Goal: Transaction & Acquisition: Book appointment/travel/reservation

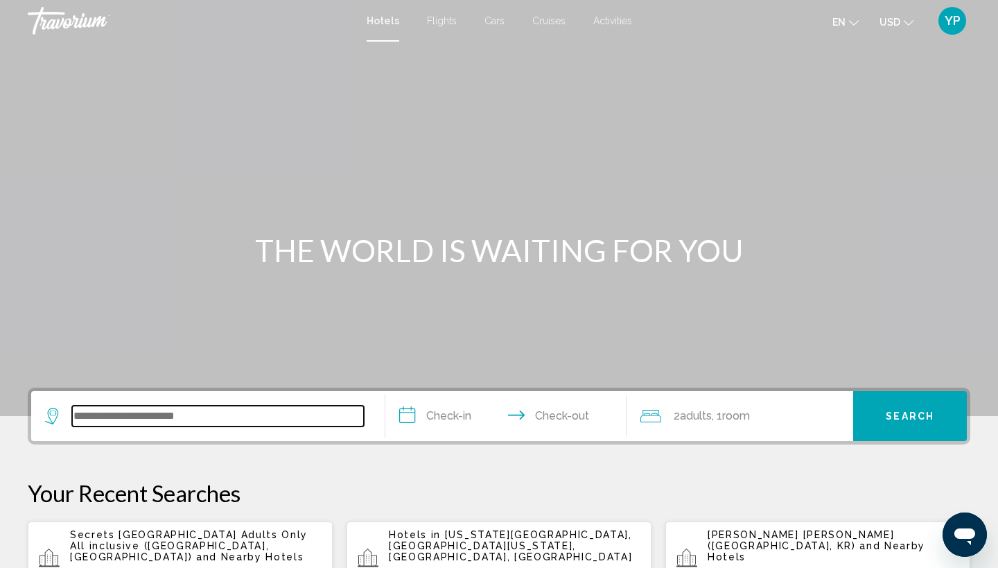
click at [201, 419] on input "Search widget" at bounding box center [218, 415] width 292 height 21
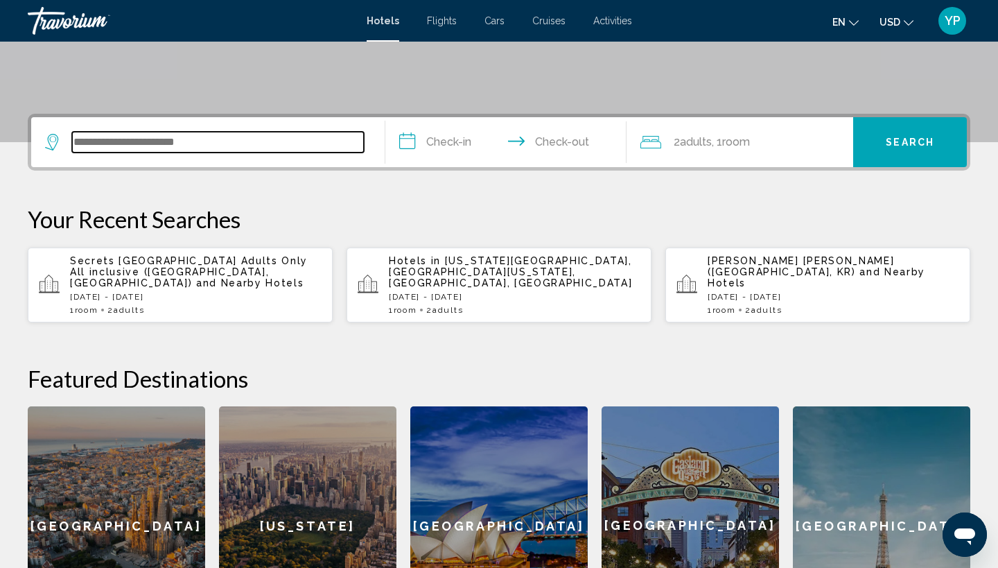
scroll to position [342, 0]
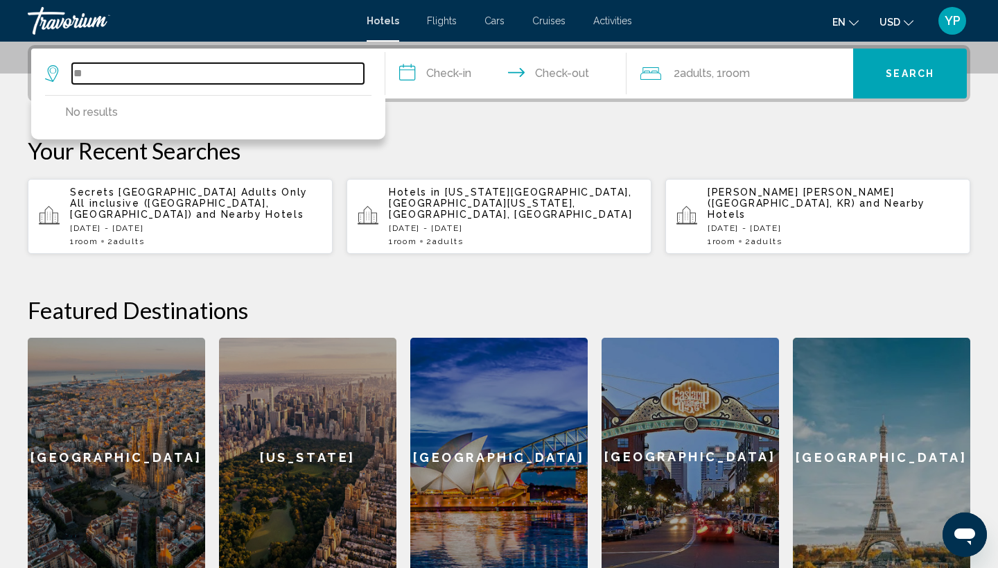
type input "*"
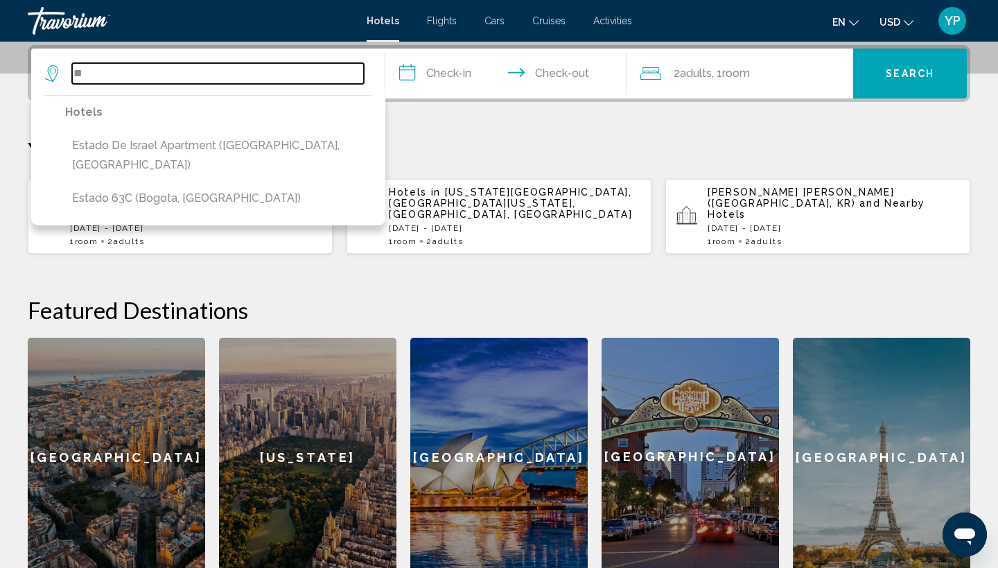
type input "*"
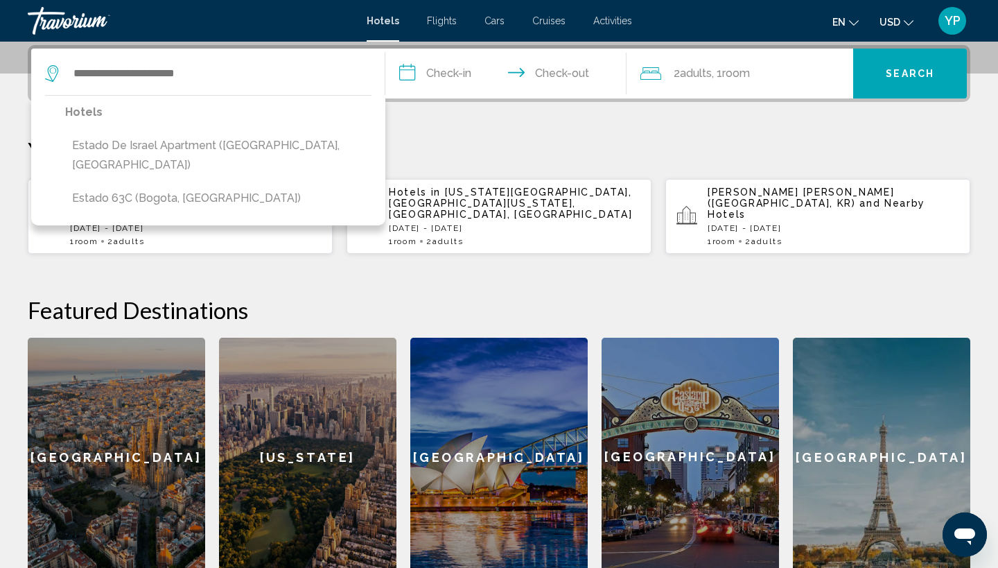
click at [51, 67] on icon "Search widget" at bounding box center [53, 73] width 17 height 17
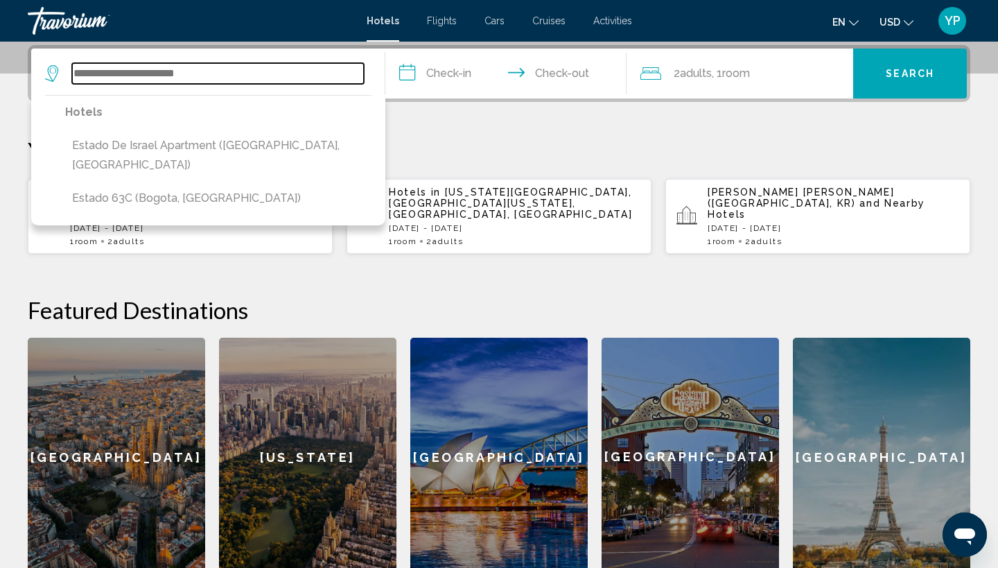
click at [192, 71] on input "Search widget" at bounding box center [218, 73] width 292 height 21
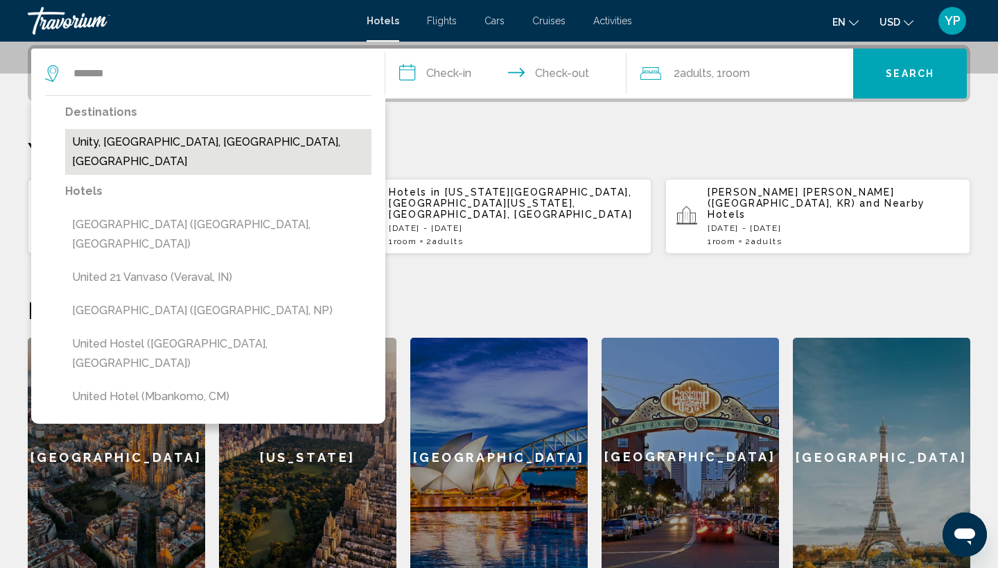
click at [279, 139] on button "Unity, [GEOGRAPHIC_DATA], [GEOGRAPHIC_DATA], [GEOGRAPHIC_DATA]" at bounding box center [218, 152] width 306 height 46
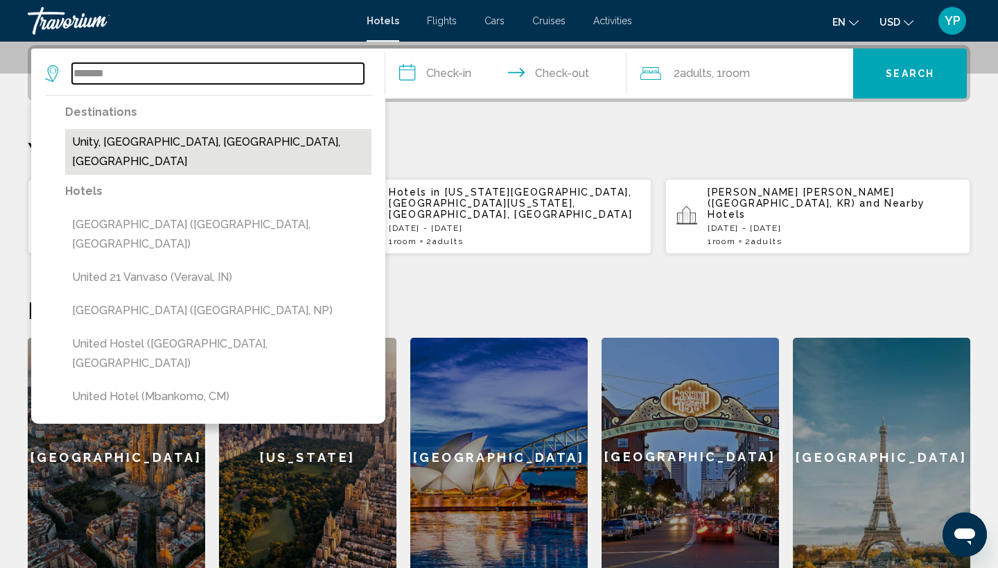
type input "**********"
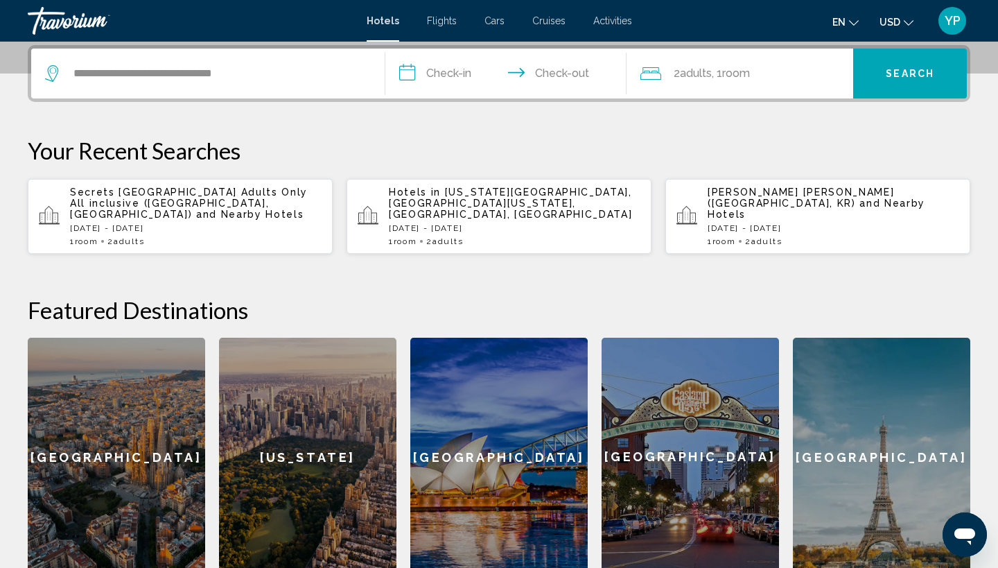
click at [411, 73] on input "**********" at bounding box center [508, 76] width 247 height 54
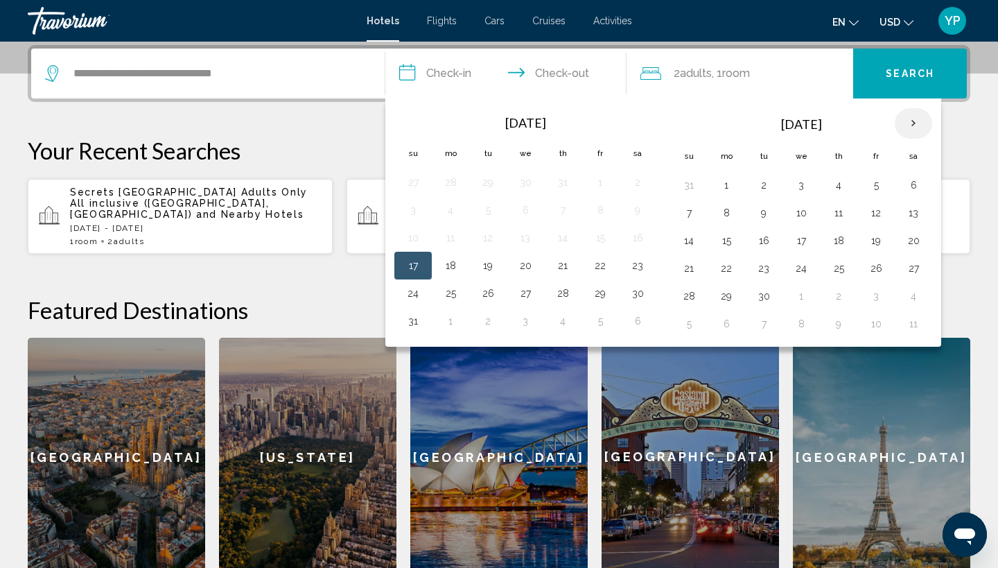
click at [916, 125] on th "Next month" at bounding box center [913, 123] width 37 height 30
click at [916, 264] on button "27" at bounding box center [913, 267] width 22 height 19
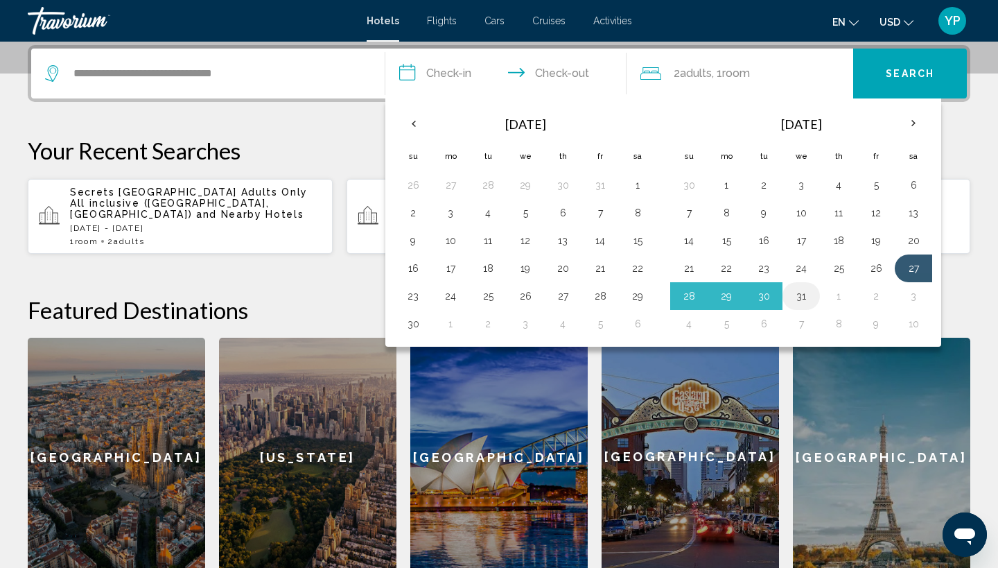
click at [802, 294] on button "31" at bounding box center [801, 295] width 22 height 19
type input "**********"
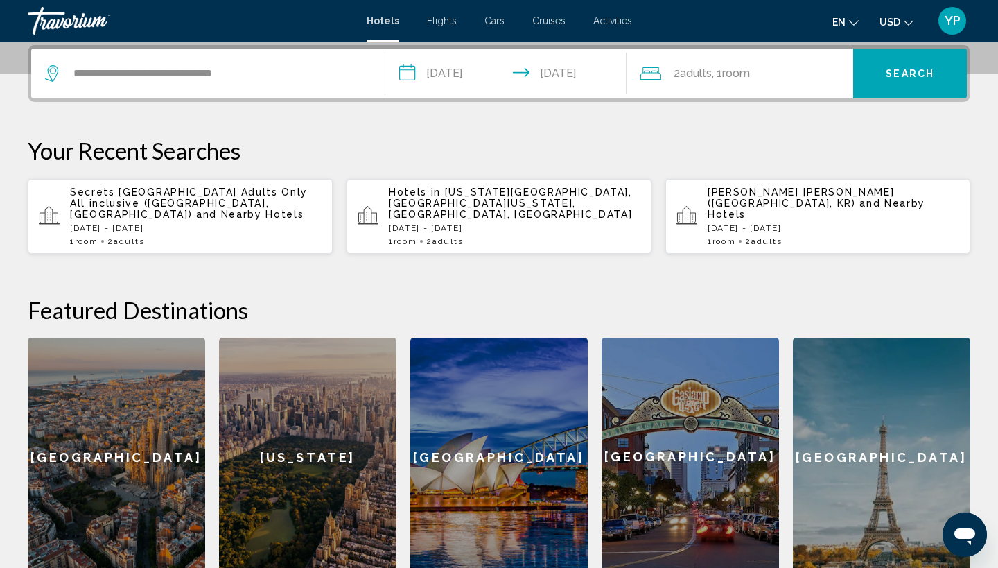
click at [930, 80] on button "Search" at bounding box center [910, 74] width 114 height 50
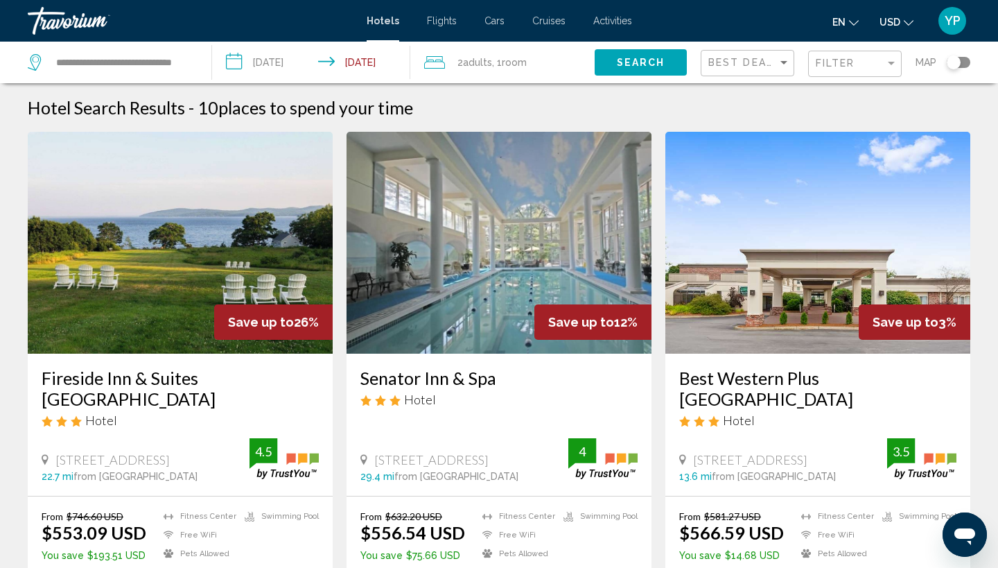
click at [961, 62] on div "Toggle map" at bounding box center [959, 62] width 24 height 11
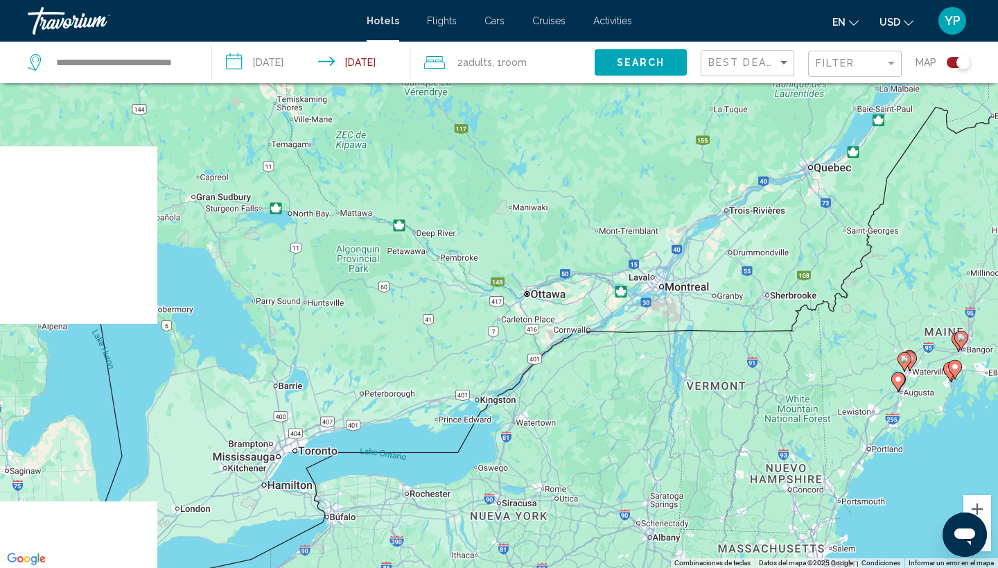
drag, startPoint x: 130, startPoint y: 250, endPoint x: 672, endPoint y: 332, distance: 548.7
click at [672, 333] on div "Para activar la función de arrastrar con el teclado, presiona Alt + Intro. Una …" at bounding box center [499, 284] width 998 height 568
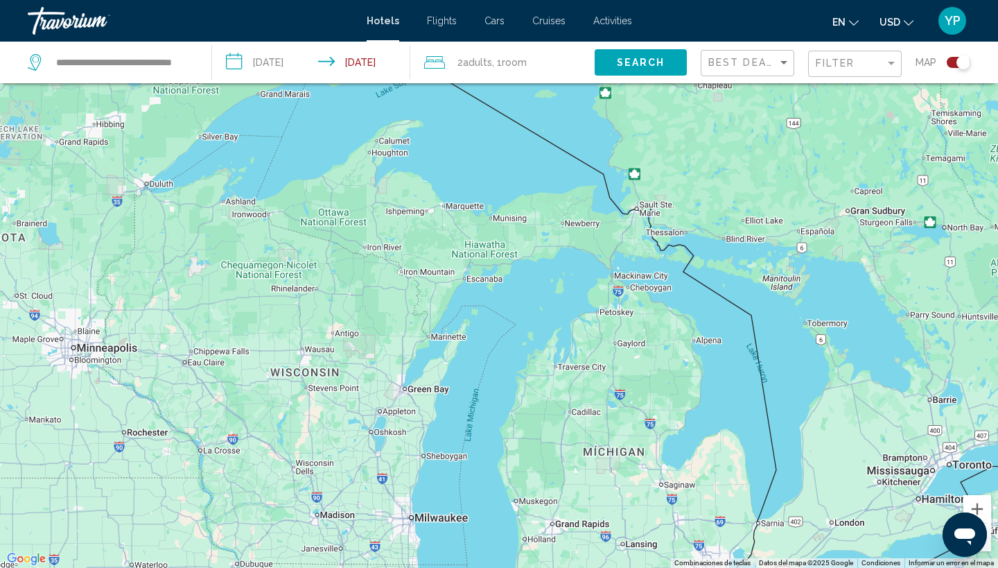
drag, startPoint x: 303, startPoint y: 310, endPoint x: 730, endPoint y: 289, distance: 427.4
click at [732, 289] on div "Para activar la función de arrastrar con el teclado, presiona Alt + Intro. Una …" at bounding box center [499, 284] width 998 height 568
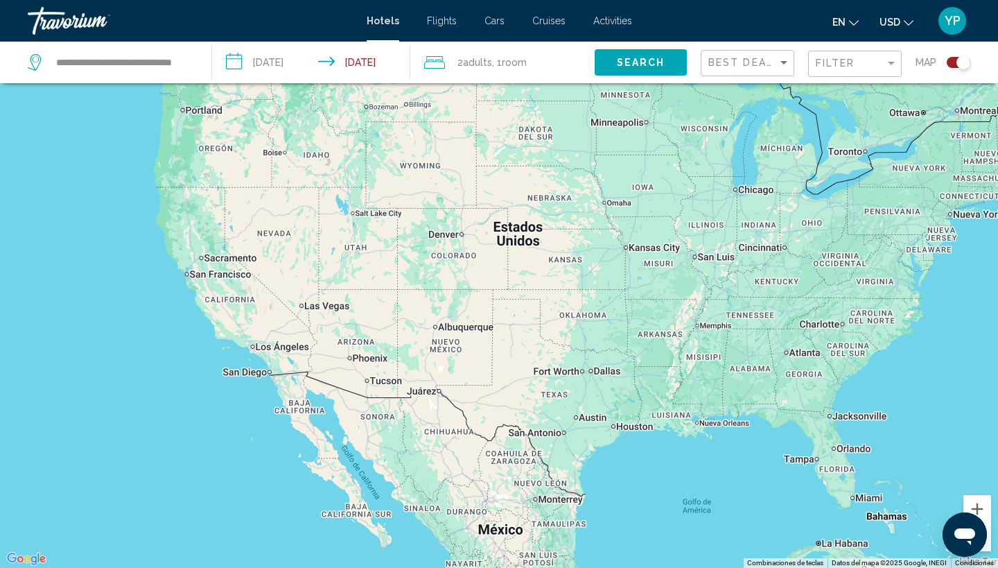
drag, startPoint x: 687, startPoint y: 488, endPoint x: 493, endPoint y: 266, distance: 294.6
click at [493, 266] on div "Main content" at bounding box center [499, 284] width 998 height 568
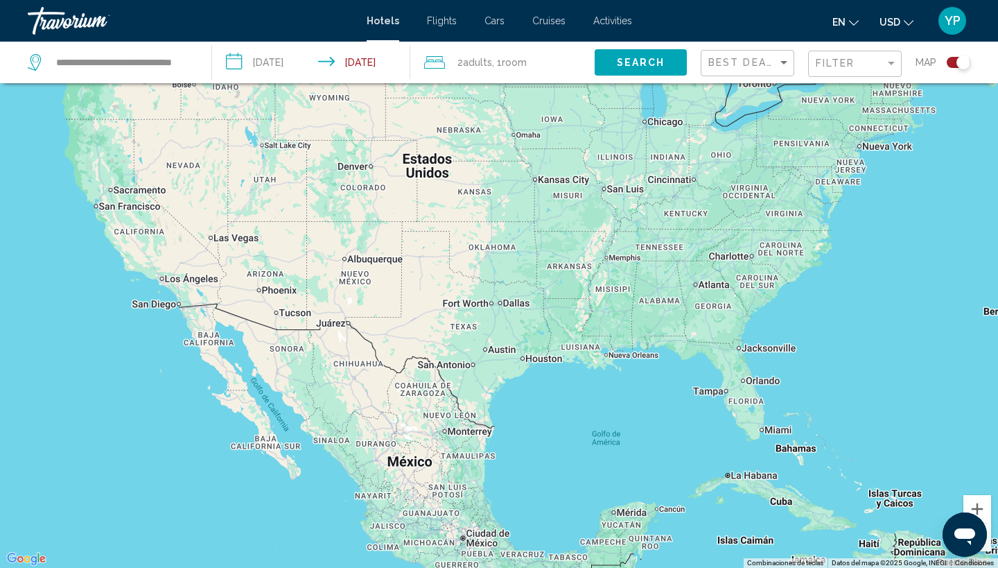
drag, startPoint x: 635, startPoint y: 407, endPoint x: 545, endPoint y: 340, distance: 113.0
click at [545, 339] on div "Para activar la función de arrastrar con el teclado, presiona Alt + Intro. Una …" at bounding box center [499, 284] width 998 height 568
click at [664, 253] on div "Para activar la función de arrastrar con el teclado, presiona Alt + Intro. Una …" at bounding box center [499, 284] width 998 height 568
click at [659, 249] on div "Para activar la función de arrastrar con el teclado, presiona Alt + Intro. Una …" at bounding box center [499, 284] width 998 height 568
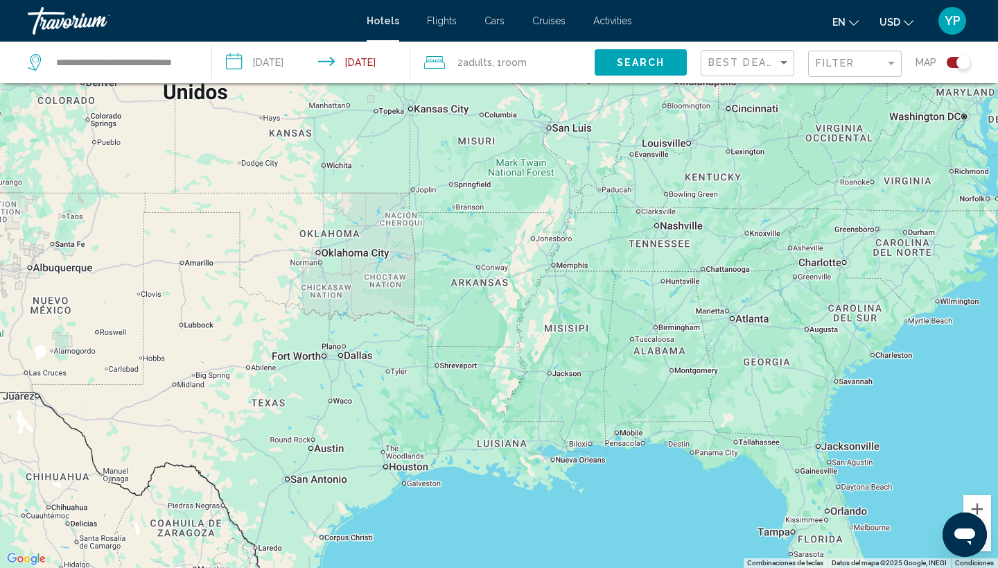
click at [659, 249] on div "Para activar la función de arrastrar con el teclado, presiona Alt + Intro. Una …" at bounding box center [499, 284] width 998 height 568
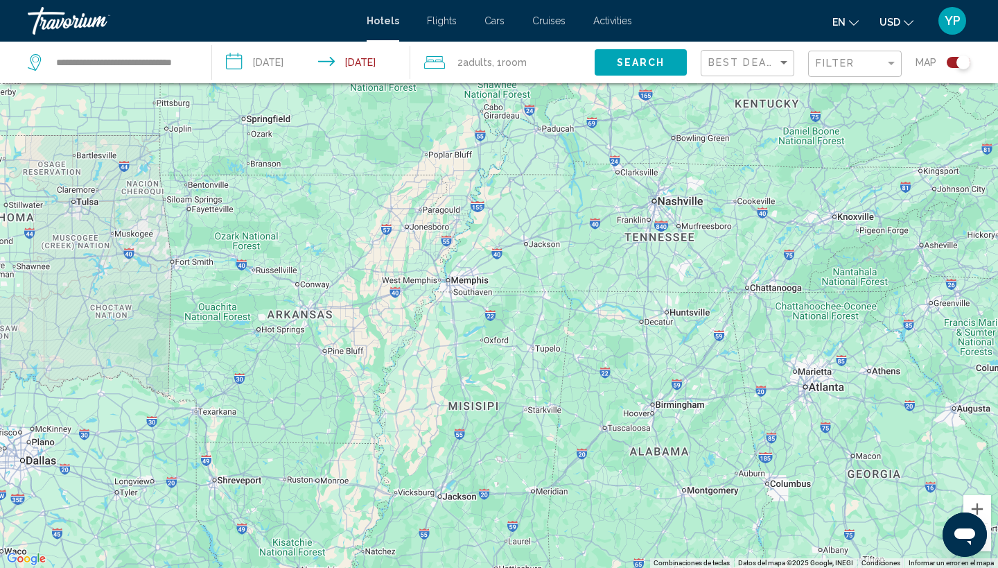
click at [659, 249] on div "Main content" at bounding box center [499, 284] width 998 height 568
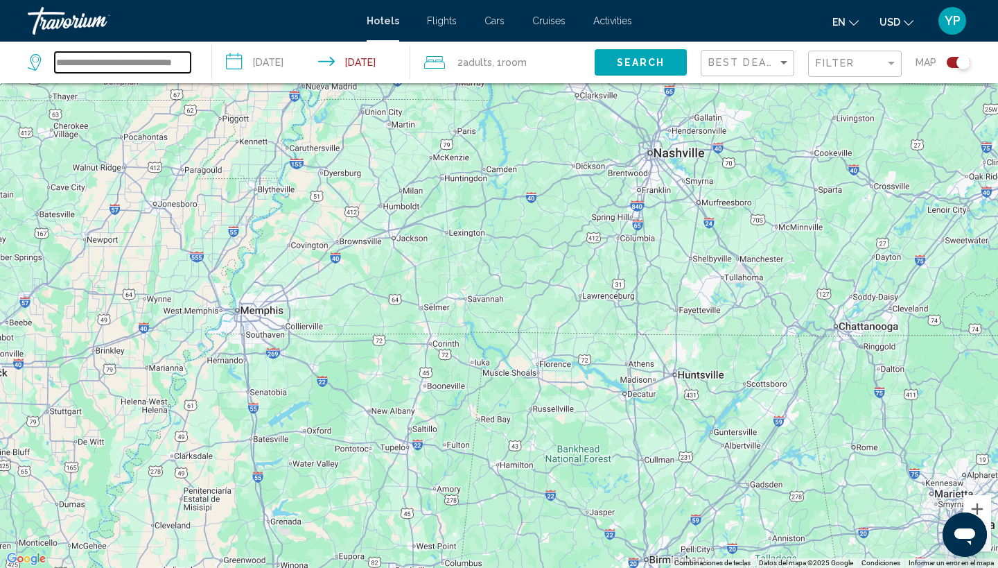
click at [186, 57] on input "**********" at bounding box center [123, 62] width 136 height 21
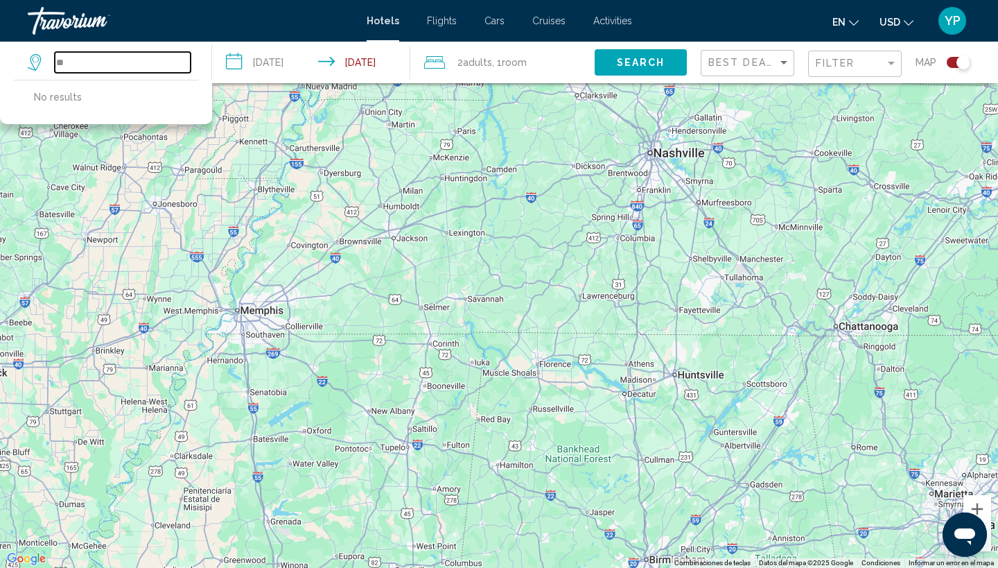
type input "*"
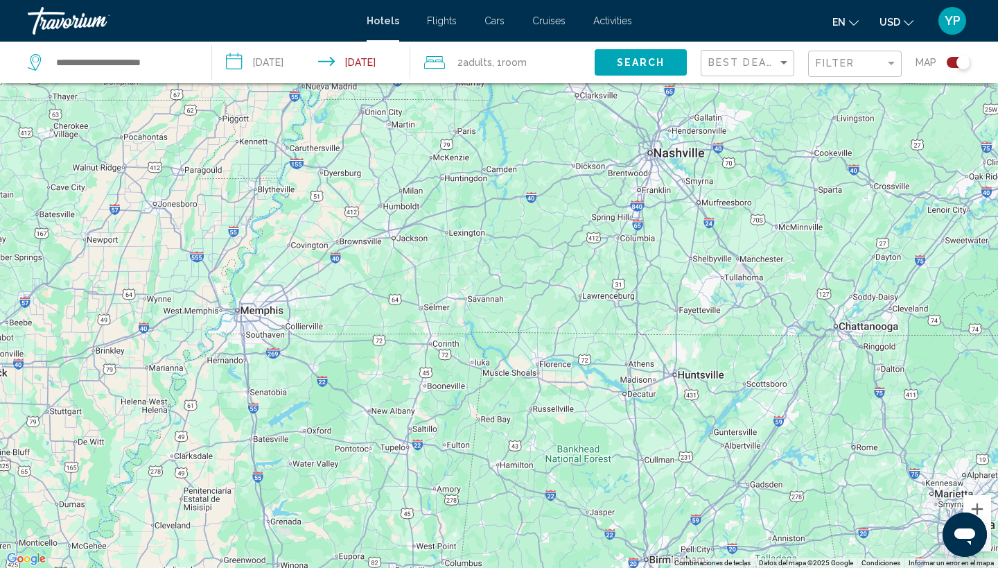
click at [333, 158] on div "Main content" at bounding box center [499, 284] width 998 height 568
click at [186, 53] on input "Search widget" at bounding box center [123, 62] width 136 height 21
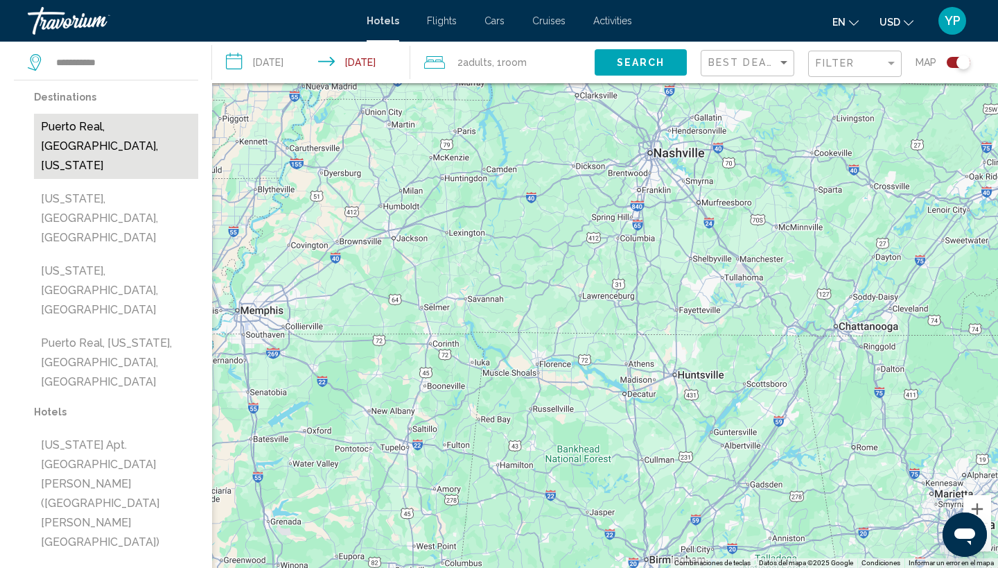
drag, startPoint x: 172, startPoint y: 123, endPoint x: 88, endPoint y: 137, distance: 85.0
click at [88, 137] on button "Puerto Real, [GEOGRAPHIC_DATA], [US_STATE]" at bounding box center [116, 146] width 164 height 65
type input "**********"
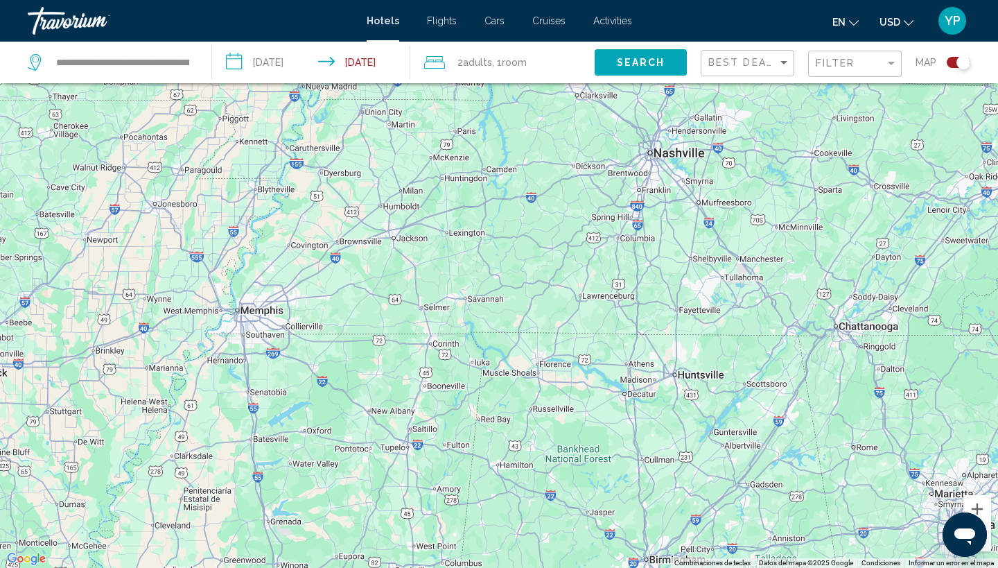
click at [628, 60] on span "Search" at bounding box center [641, 63] width 49 height 11
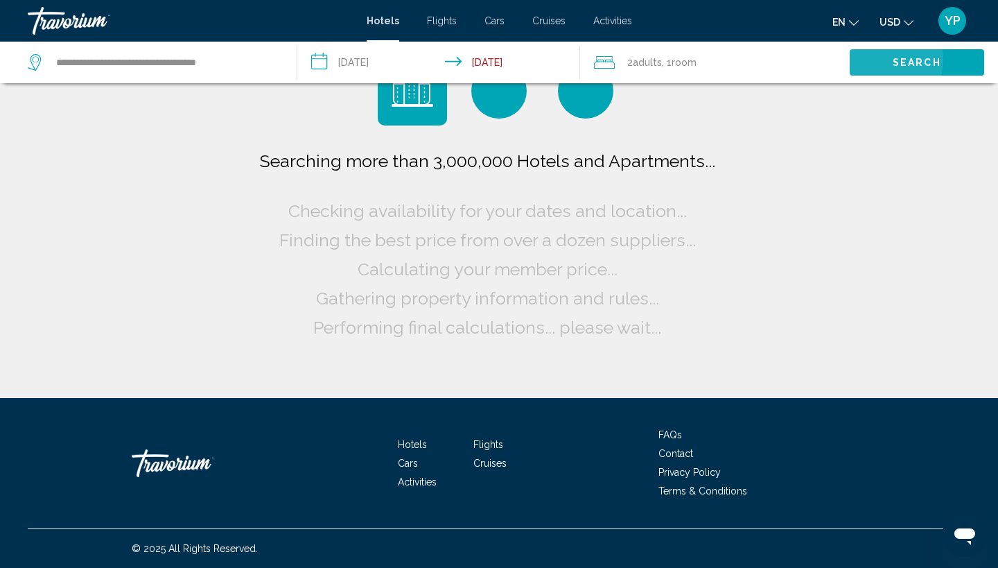
scroll to position [0, 0]
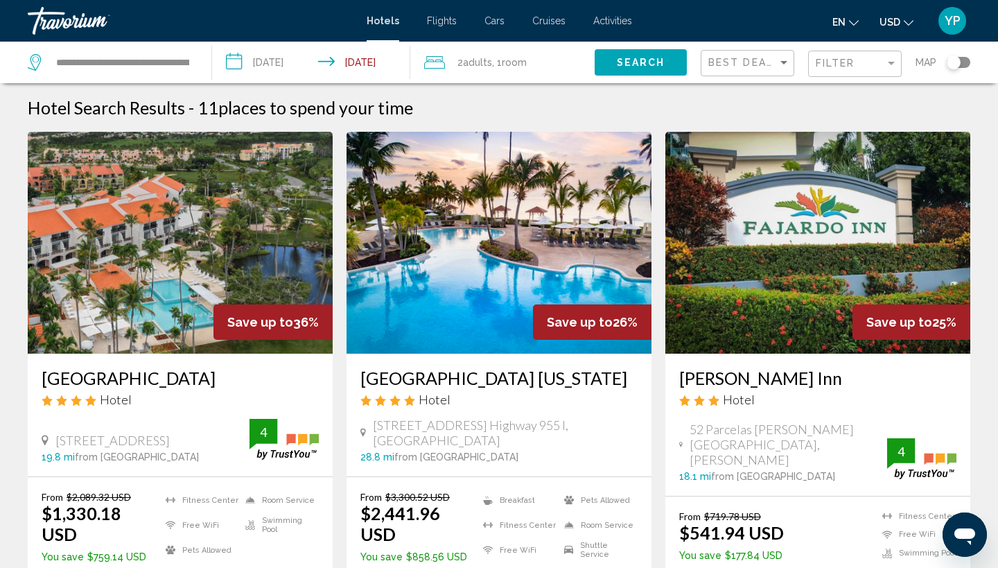
click at [967, 385] on div "[PERSON_NAME] Inn Hotel 52 [GEOGRAPHIC_DATA][PERSON_NAME], [PERSON_NAME] 18.1 m…" at bounding box center [817, 424] width 305 height 142
drag, startPoint x: 801, startPoint y: 537, endPoint x: 823, endPoint y: 544, distance: 23.2
click at [823, 544] on div "From $719.78 USD $541.94 USD You save $177.84 USD [GEOGRAPHIC_DATA] Free WiFi S…" at bounding box center [817, 537] width 277 height 55
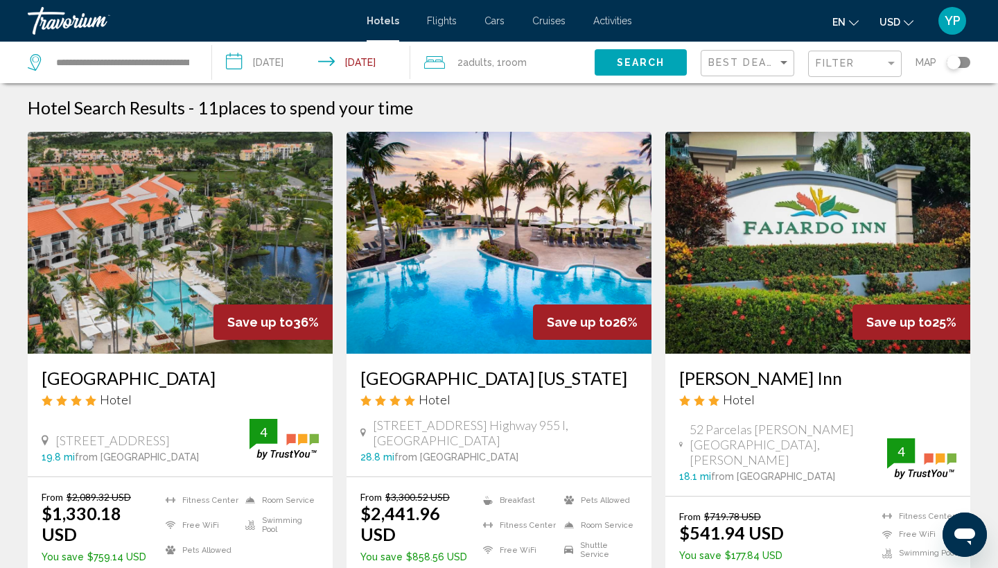
drag, startPoint x: 874, startPoint y: 454, endPoint x: 843, endPoint y: 460, distance: 31.8
click at [843, 460] on span "52 Parcelas [PERSON_NAME][GEOGRAPHIC_DATA], [PERSON_NAME]" at bounding box center [787, 444] width 197 height 46
drag, startPoint x: 881, startPoint y: 247, endPoint x: 859, endPoint y: 364, distance: 119.2
click at [768, 250] on img "Main content" at bounding box center [817, 243] width 305 height 222
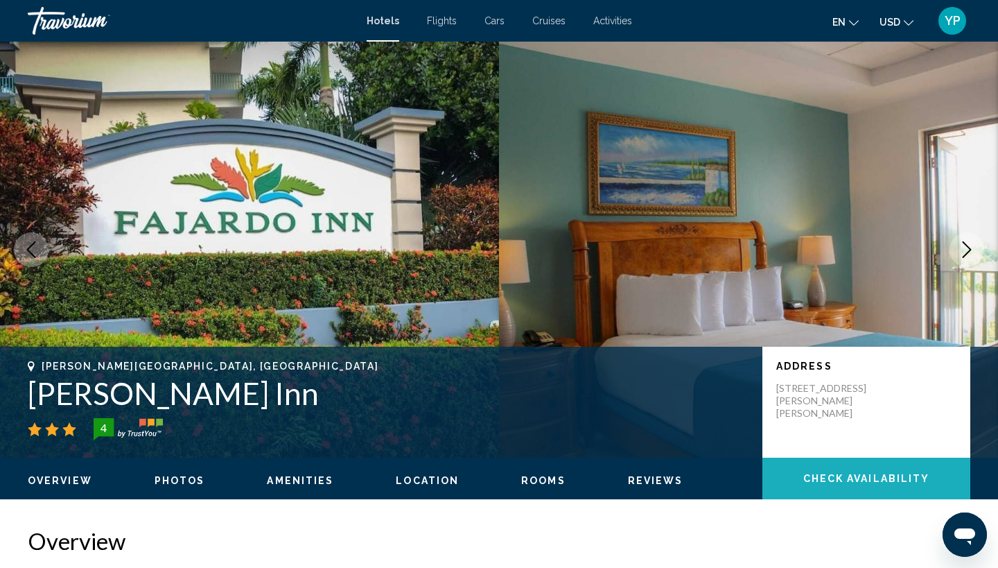
click at [842, 480] on span "Check Availability" at bounding box center [866, 478] width 127 height 11
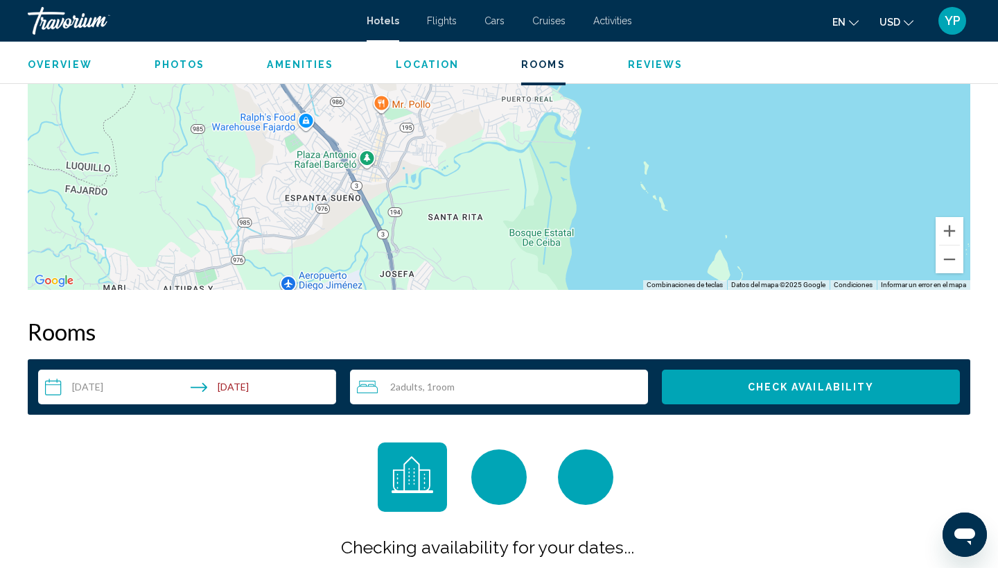
scroll to position [1712, 0]
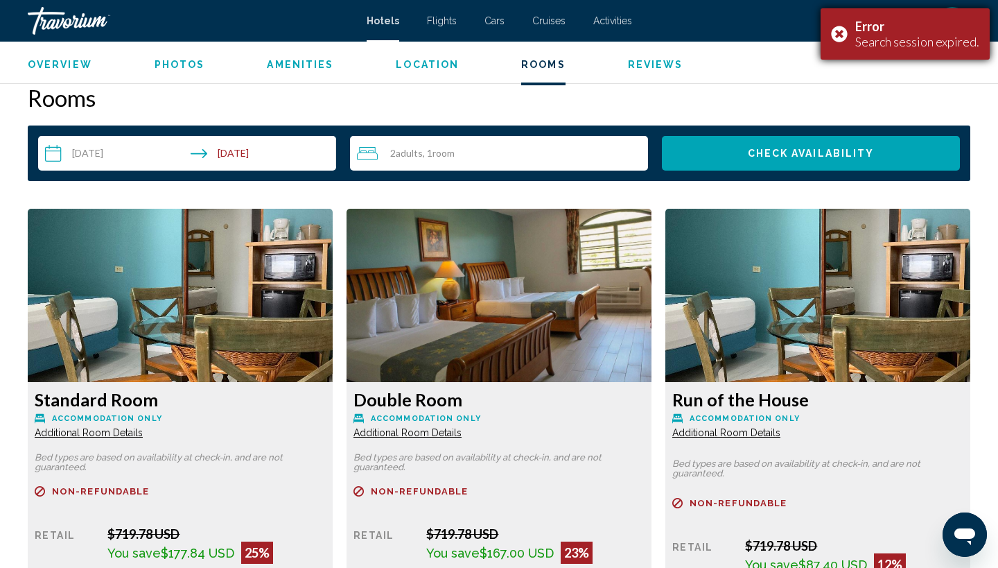
click at [843, 33] on div "Error Search session expired." at bounding box center [904, 33] width 169 height 51
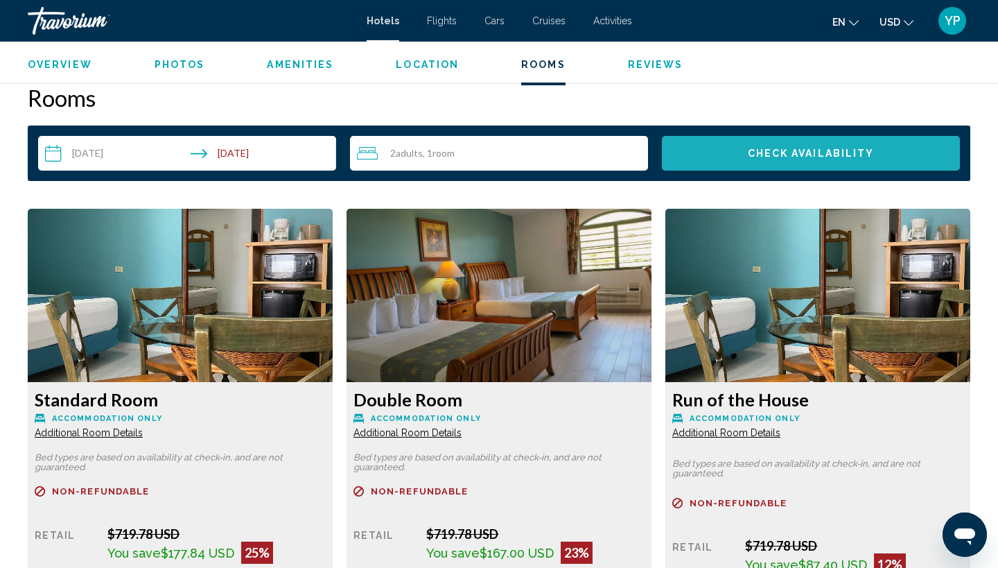
click at [800, 152] on span "Check Availability" at bounding box center [811, 153] width 127 height 11
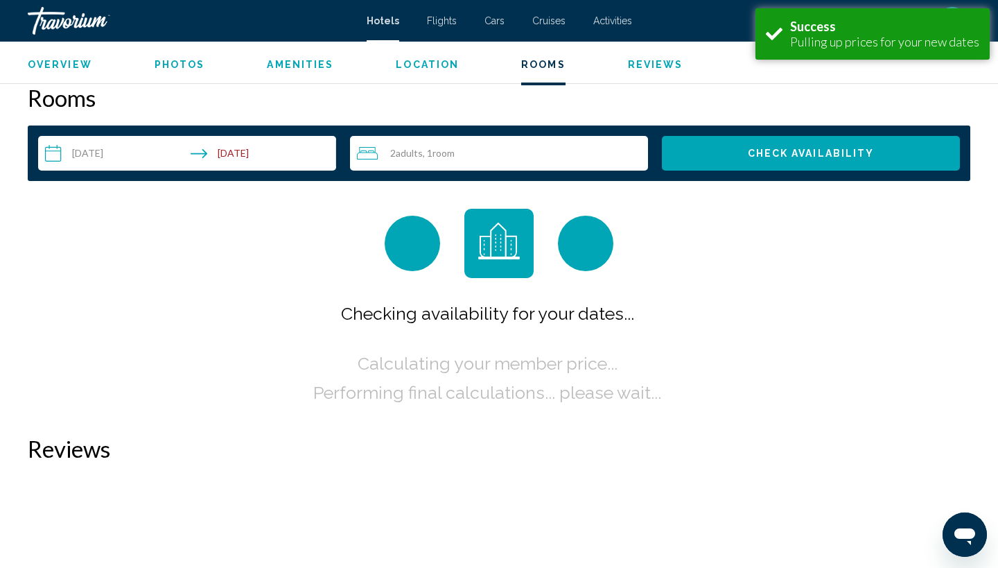
scroll to position [1713, 0]
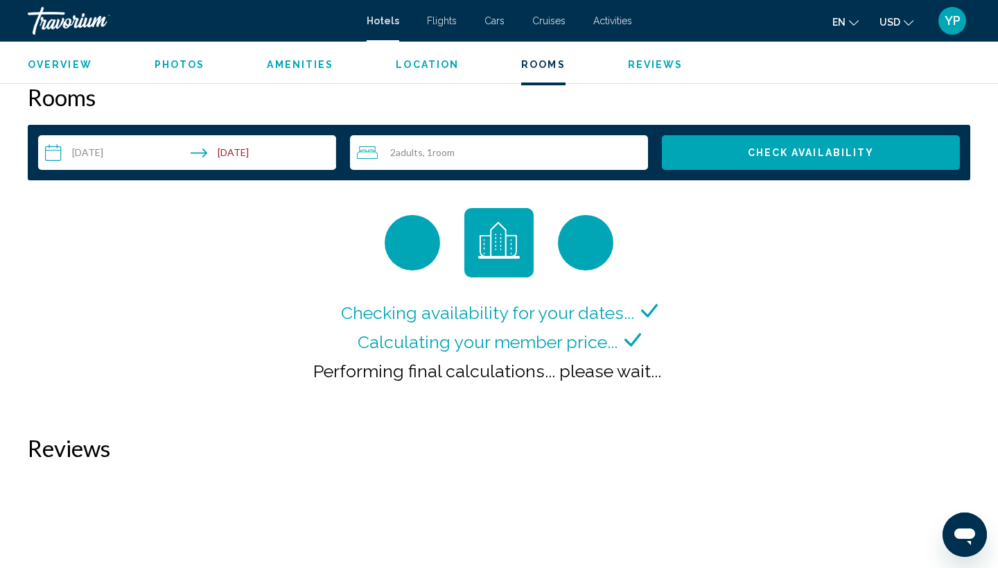
click at [968, 243] on div "Checking availability for your dates... Calculating your member price... Perfor…" at bounding box center [499, 307] width 942 height 198
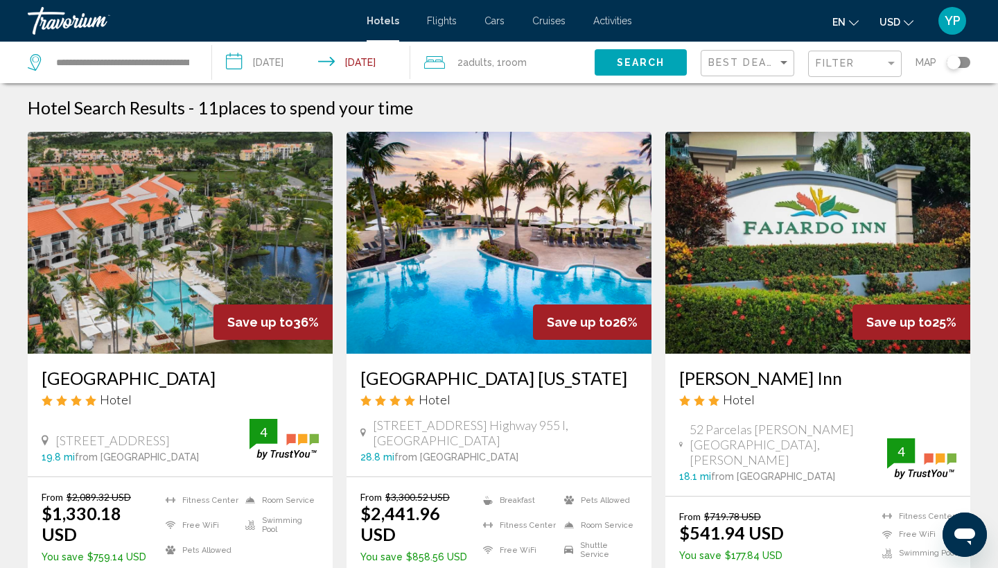
click at [128, 225] on img "Main content" at bounding box center [180, 243] width 305 height 222
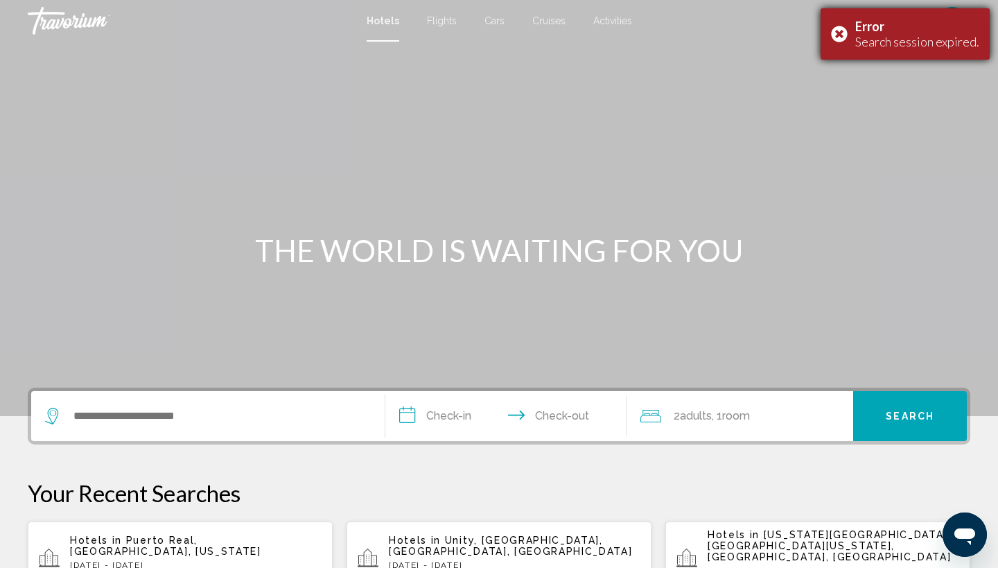
click at [840, 37] on div "Error Search session expired." at bounding box center [904, 33] width 169 height 51
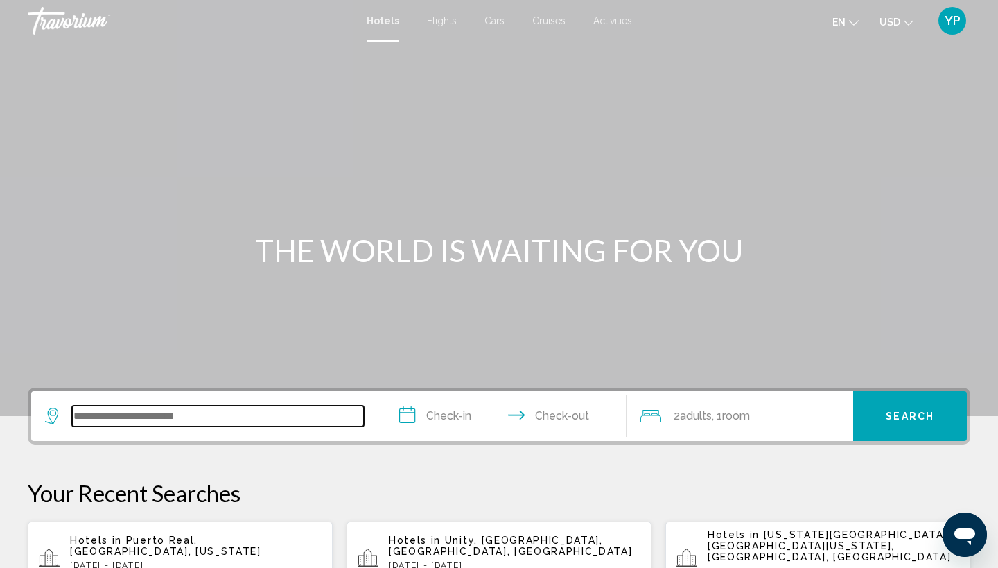
click at [203, 416] on input "Search widget" at bounding box center [218, 415] width 292 height 21
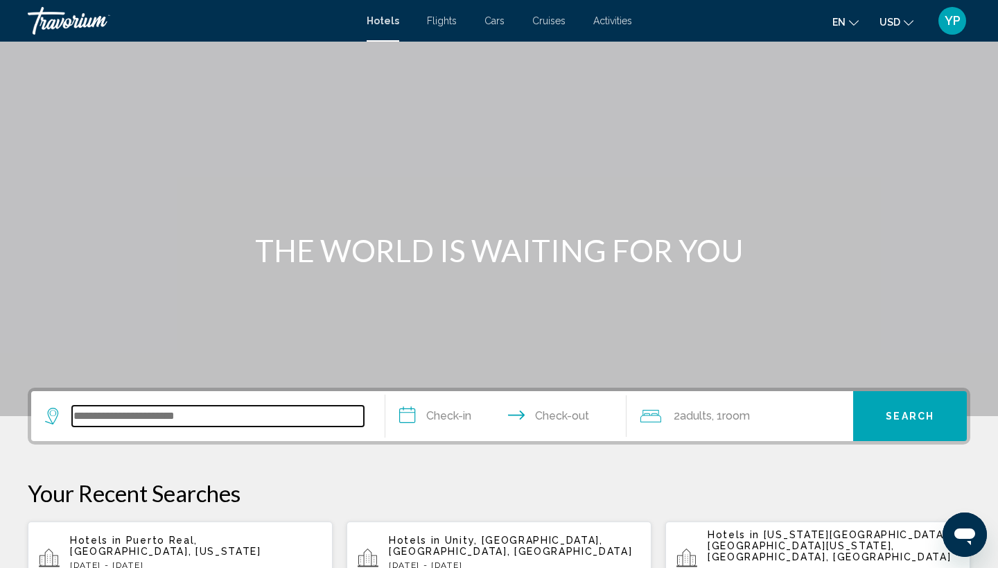
scroll to position [342, 0]
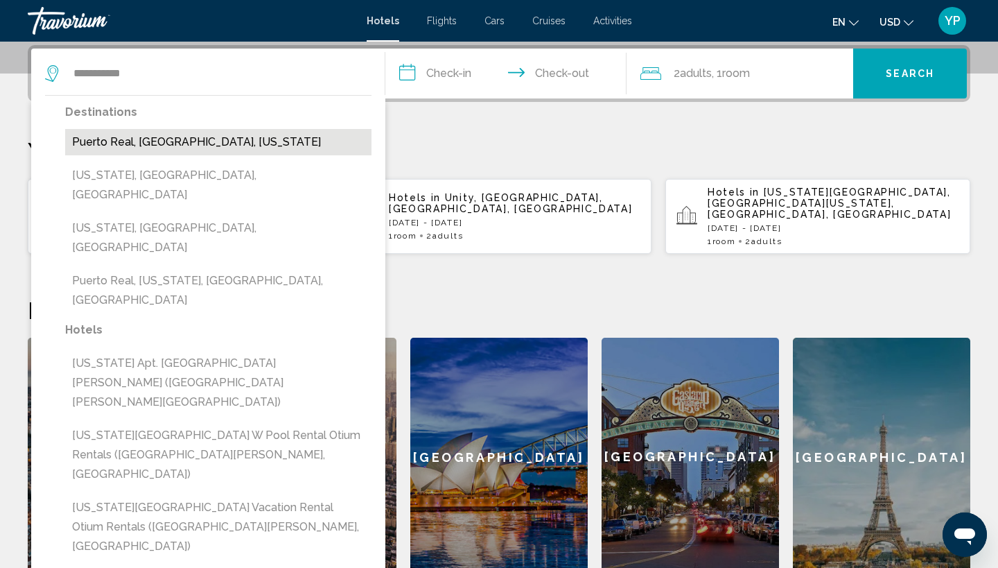
drag, startPoint x: 203, startPoint y: 416, endPoint x: 164, endPoint y: 141, distance: 277.2
click at [164, 141] on button "Puerto Real, [GEOGRAPHIC_DATA], [US_STATE]" at bounding box center [218, 142] width 306 height 26
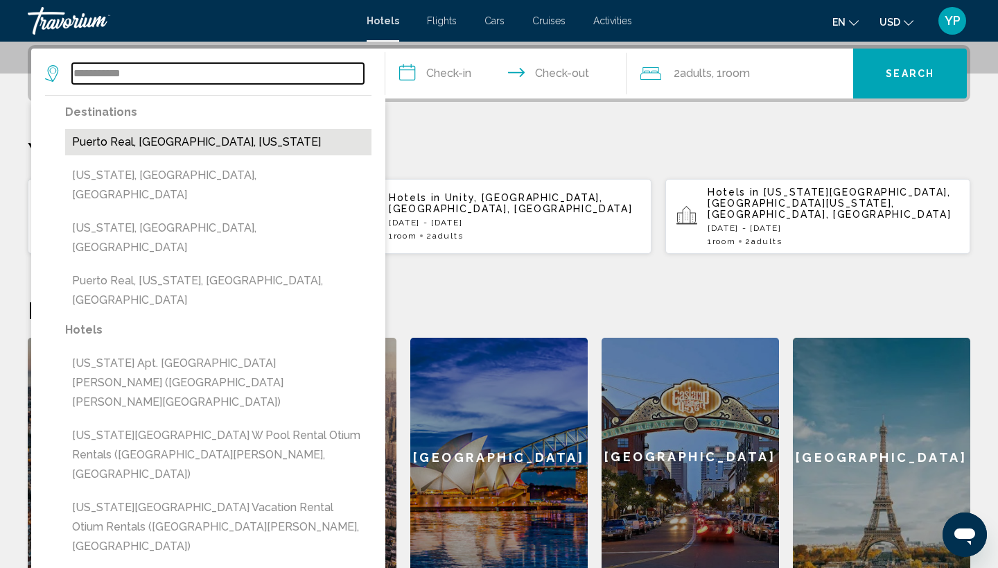
type input "**********"
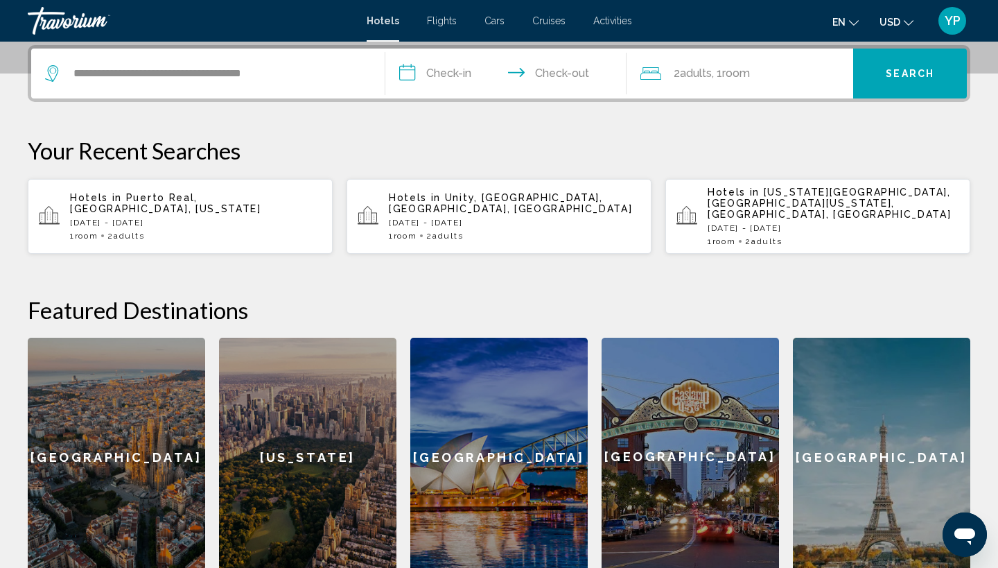
click at [410, 73] on input "**********" at bounding box center [508, 76] width 247 height 54
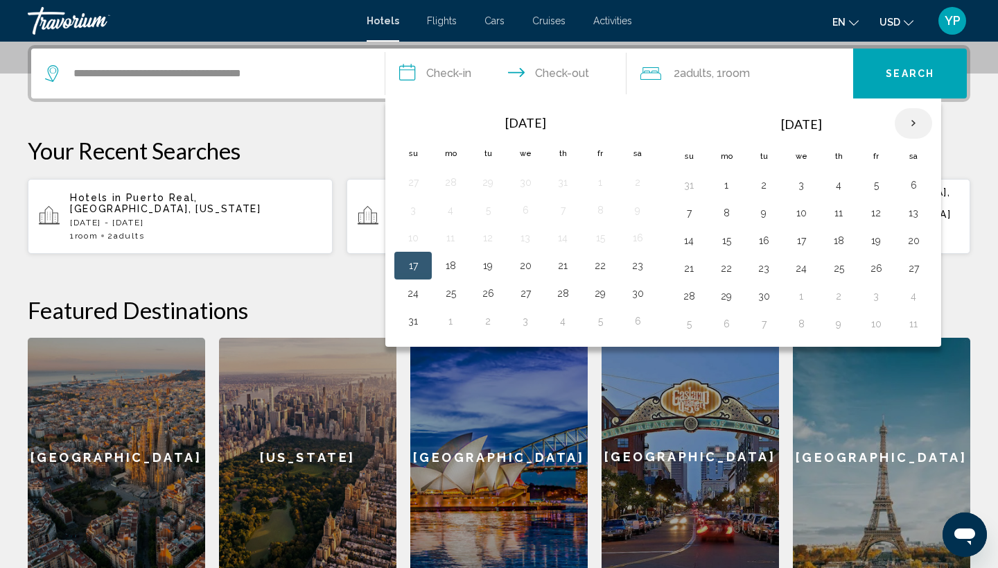
click at [915, 121] on th "Next month" at bounding box center [913, 123] width 37 height 30
click at [917, 124] on th "Next month" at bounding box center [913, 123] width 37 height 30
click at [913, 267] on button "27" at bounding box center [913, 267] width 22 height 19
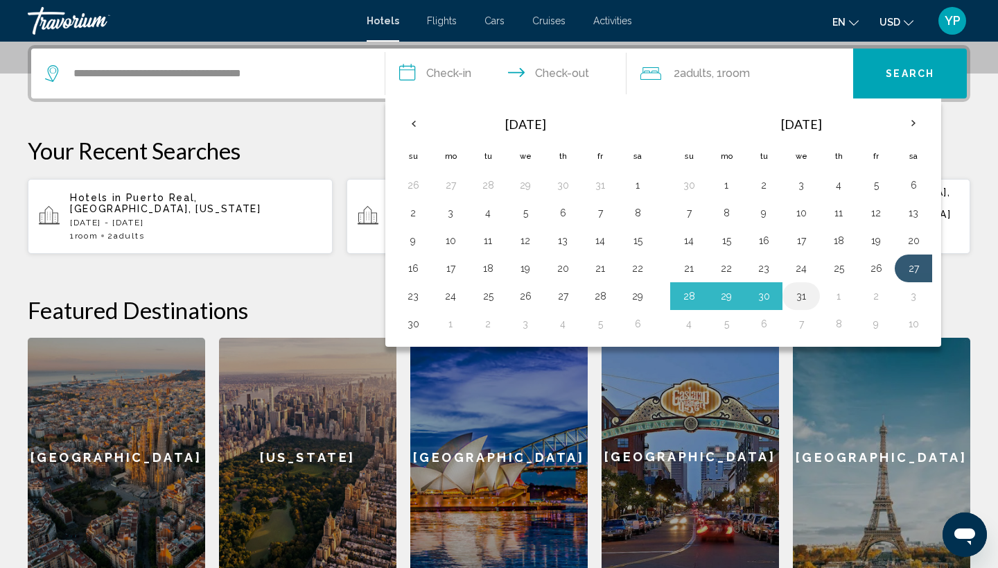
click at [802, 297] on button "31" at bounding box center [801, 295] width 22 height 19
type input "**********"
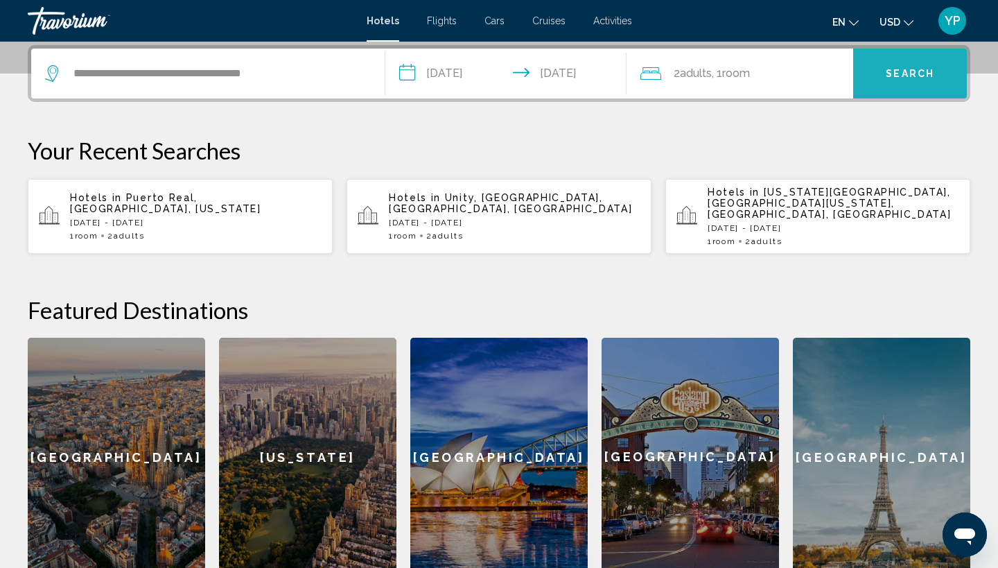
click at [911, 78] on span "Search" at bounding box center [910, 74] width 49 height 11
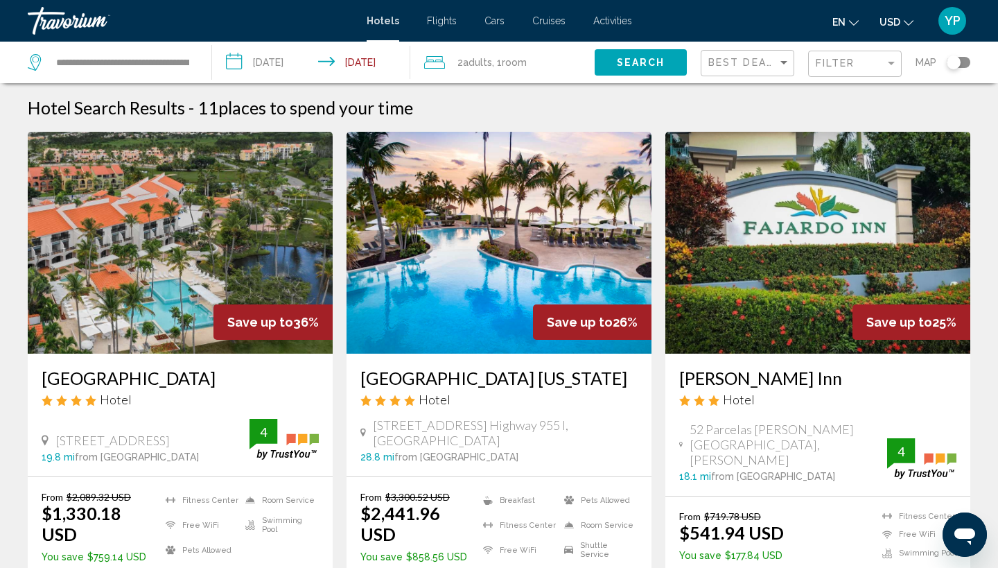
click at [261, 257] on img "Main content" at bounding box center [180, 243] width 305 height 222
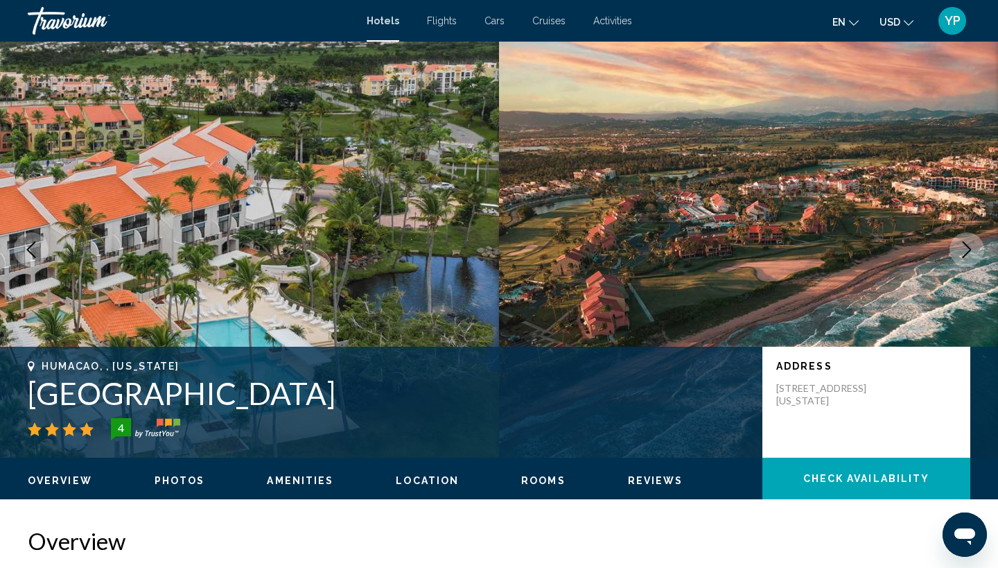
click at [810, 476] on span "Check Availability" at bounding box center [866, 478] width 127 height 11
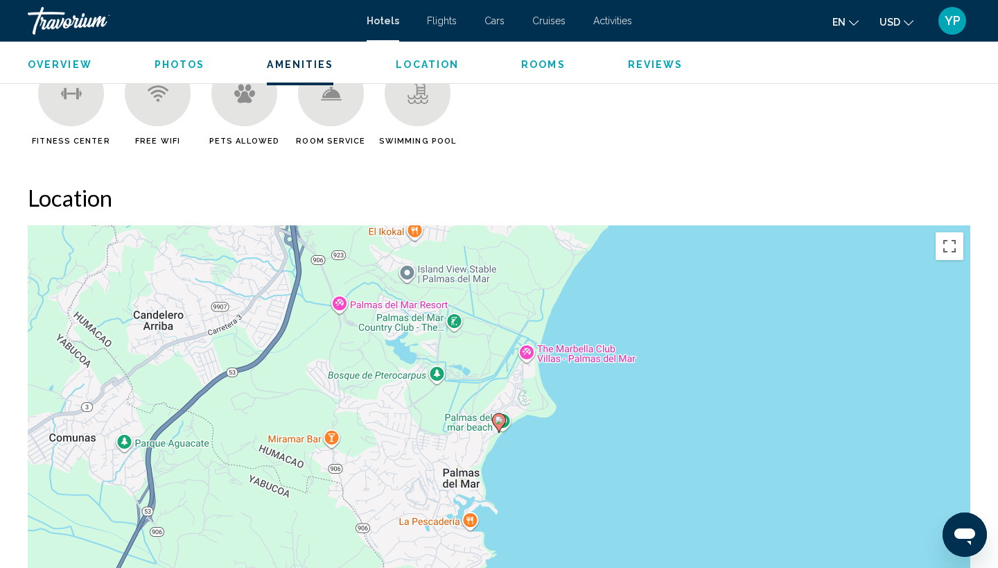
scroll to position [1191, 0]
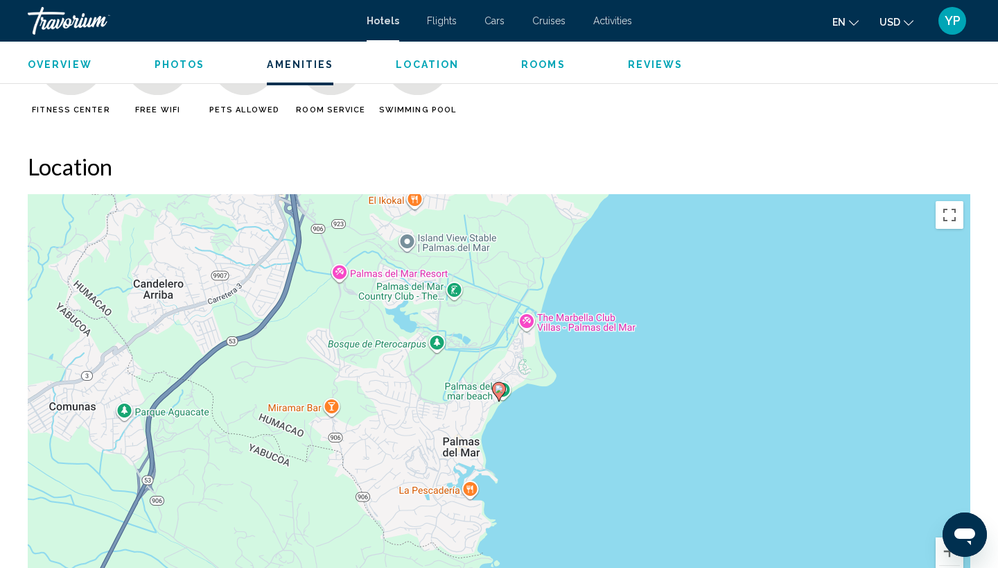
click at [739, 303] on div "Para activar la función de arrastrar con el teclado, presiona Alt + Intro. Una …" at bounding box center [499, 402] width 942 height 416
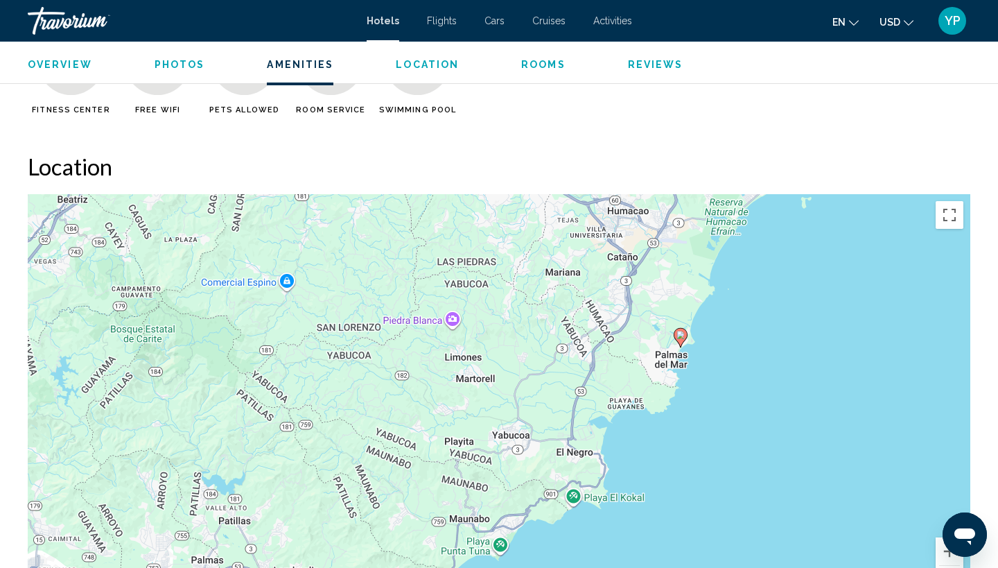
drag, startPoint x: 739, startPoint y: 346, endPoint x: 741, endPoint y: 365, distance: 18.8
click at [741, 365] on div "Para activar la función de arrastrar con el teclado, presiona Alt + Intro. Una …" at bounding box center [499, 402] width 942 height 416
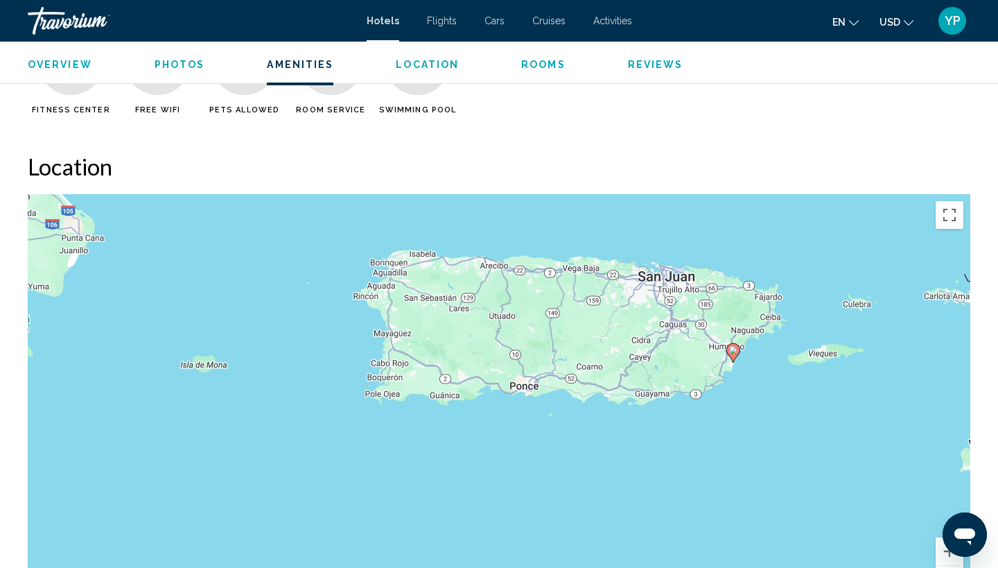
click at [768, 380] on div "Para activar la función de arrastrar con el teclado, presiona Alt + Intro. Una …" at bounding box center [499, 402] width 942 height 416
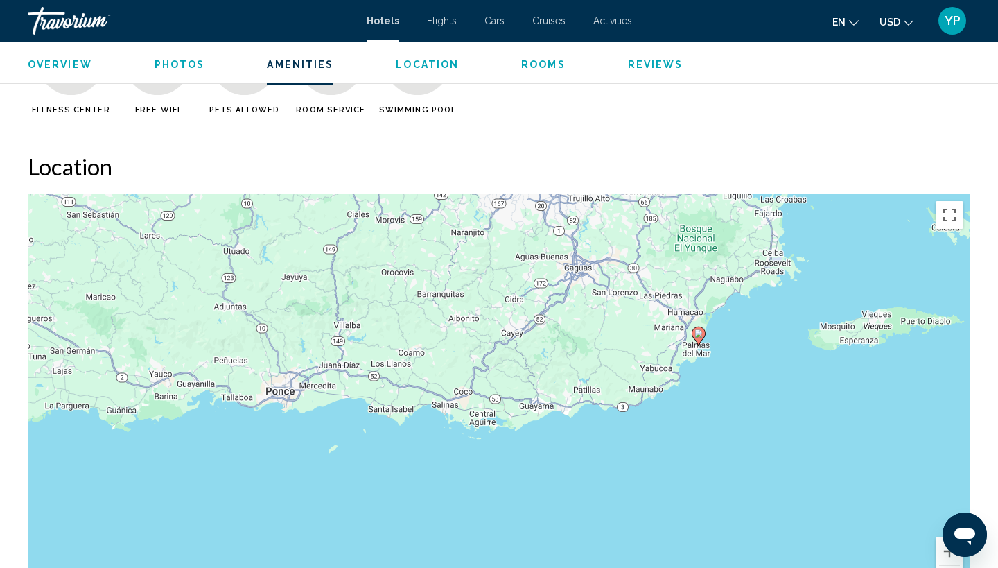
click at [768, 380] on div "Para activar la función de arrastrar con el teclado, presiona Alt + Intro. Una …" at bounding box center [499, 402] width 942 height 416
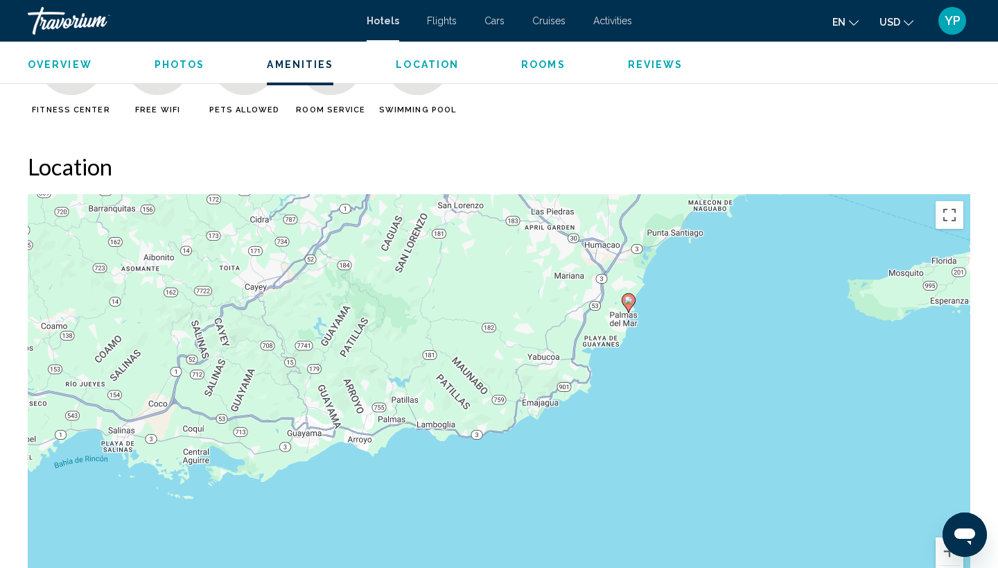
click at [757, 368] on div "Para activar la función de arrastrar con el teclado, presiona Alt + Intro. Una …" at bounding box center [499, 402] width 942 height 416
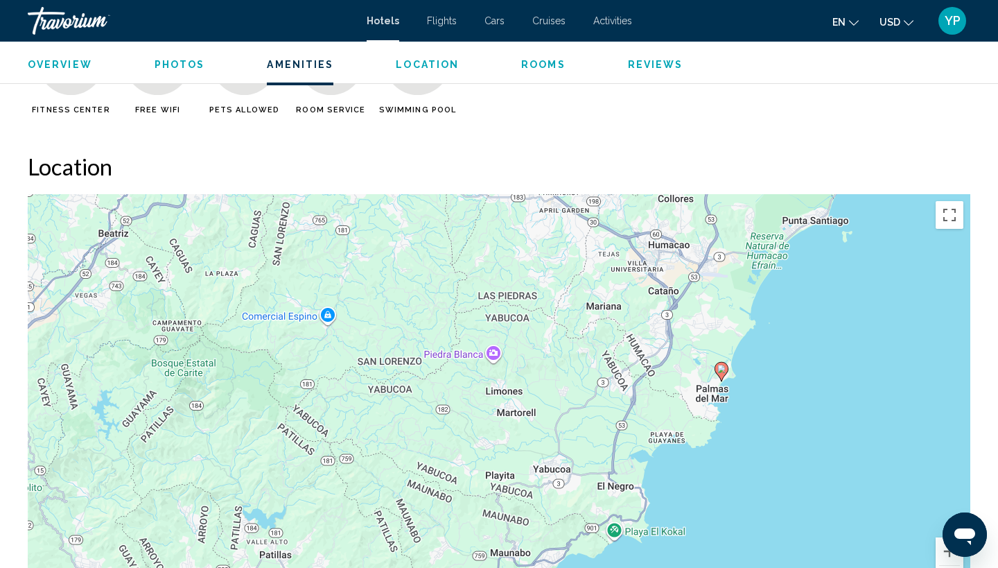
drag, startPoint x: 598, startPoint y: 293, endPoint x: 834, endPoint y: 430, distance: 273.2
click at [834, 430] on div "Para activar la función de arrastrar con el teclado, presiona Alt + Intro. Una …" at bounding box center [499, 402] width 942 height 416
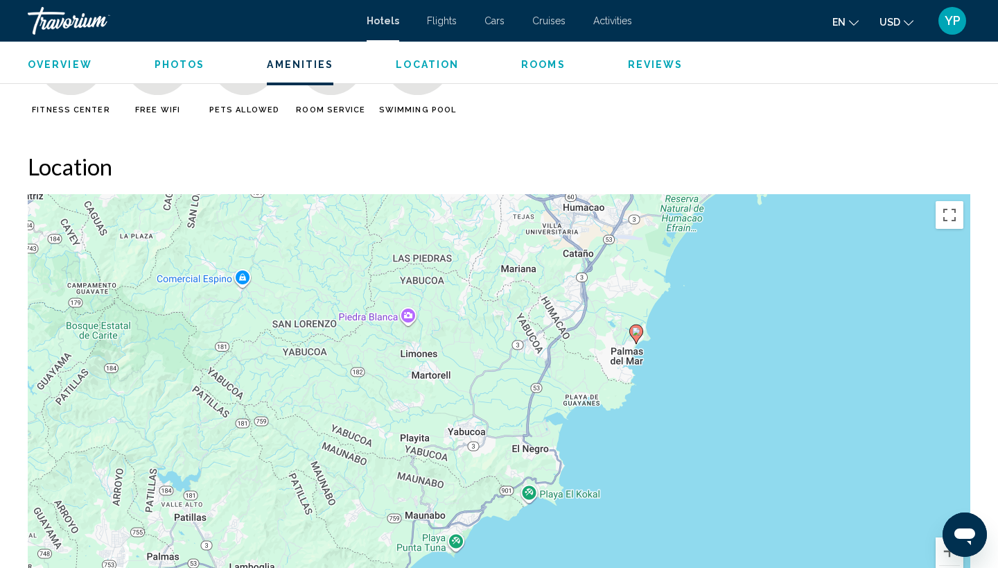
drag, startPoint x: 739, startPoint y: 353, endPoint x: 610, endPoint y: 256, distance: 161.5
click at [610, 256] on div "Para activar la función de arrastrar con el teclado, presiona Alt + Intro. Una …" at bounding box center [499, 402] width 942 height 416
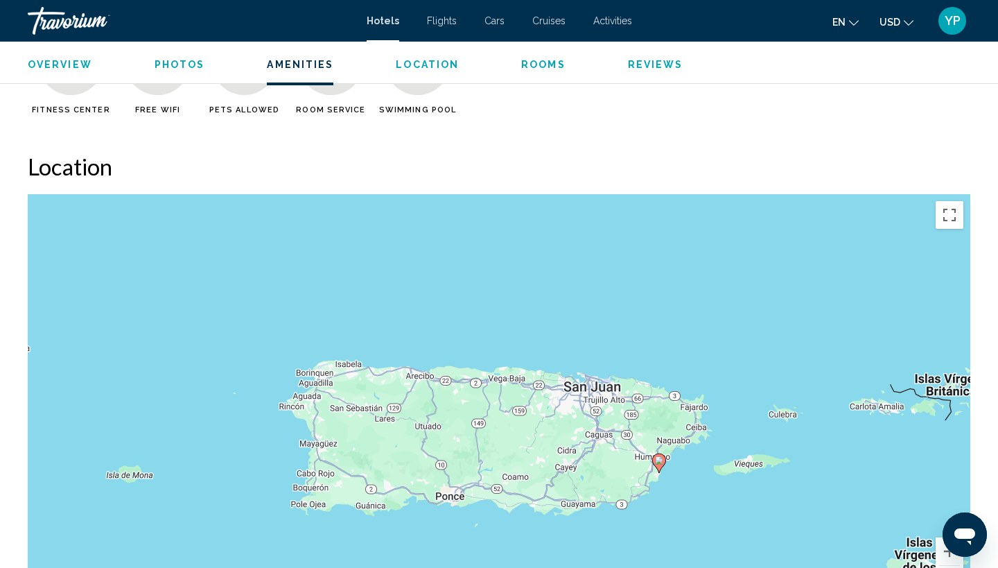
drag, startPoint x: 682, startPoint y: 220, endPoint x: 681, endPoint y: 414, distance: 194.7
click at [681, 414] on div "Para activar la función de arrastrar con el teclado, presiona Alt + Intro. Una …" at bounding box center [499, 402] width 942 height 416
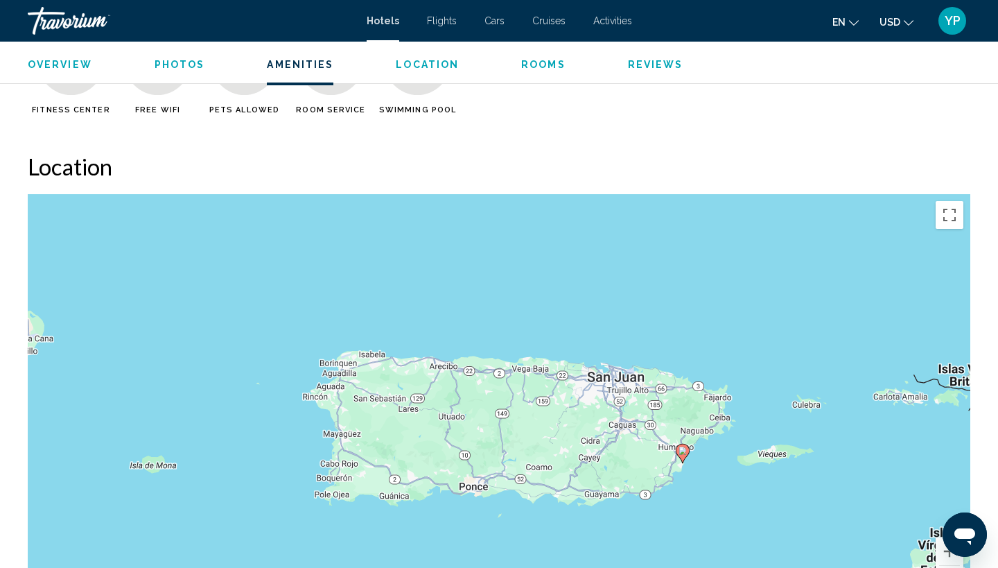
drag, startPoint x: 681, startPoint y: 414, endPoint x: 707, endPoint y: 404, distance: 27.7
click at [707, 404] on div "Para activar la función de arrastrar con el teclado, presiona Alt + Intro. Una …" at bounding box center [499, 402] width 942 height 416
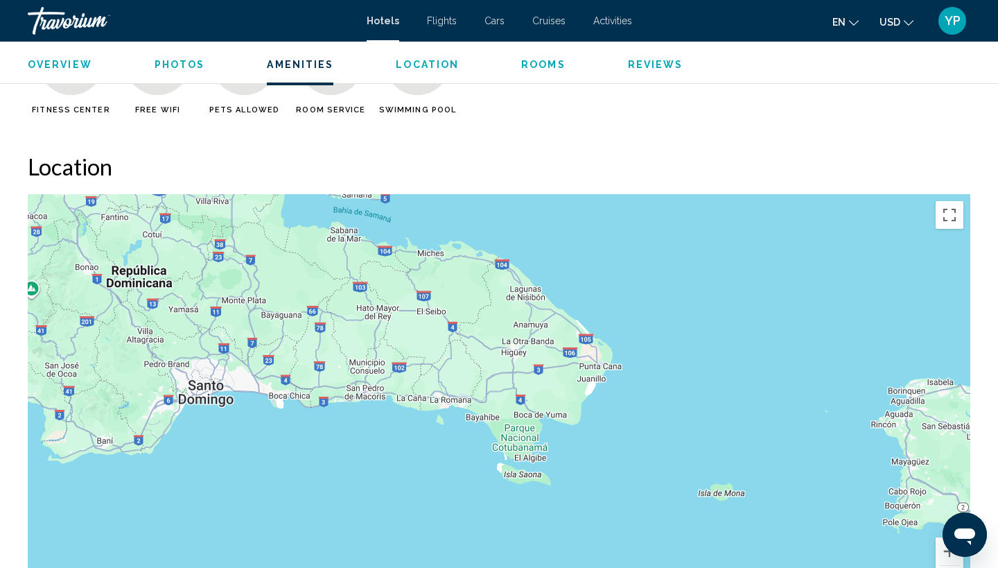
drag, startPoint x: 60, startPoint y: 403, endPoint x: 630, endPoint y: 433, distance: 570.4
click at [630, 433] on div "Para activar la función de arrastrar con el teclado, presiona Alt + Intro. Una …" at bounding box center [499, 402] width 942 height 416
click at [630, 433] on div "Main content" at bounding box center [499, 402] width 942 height 416
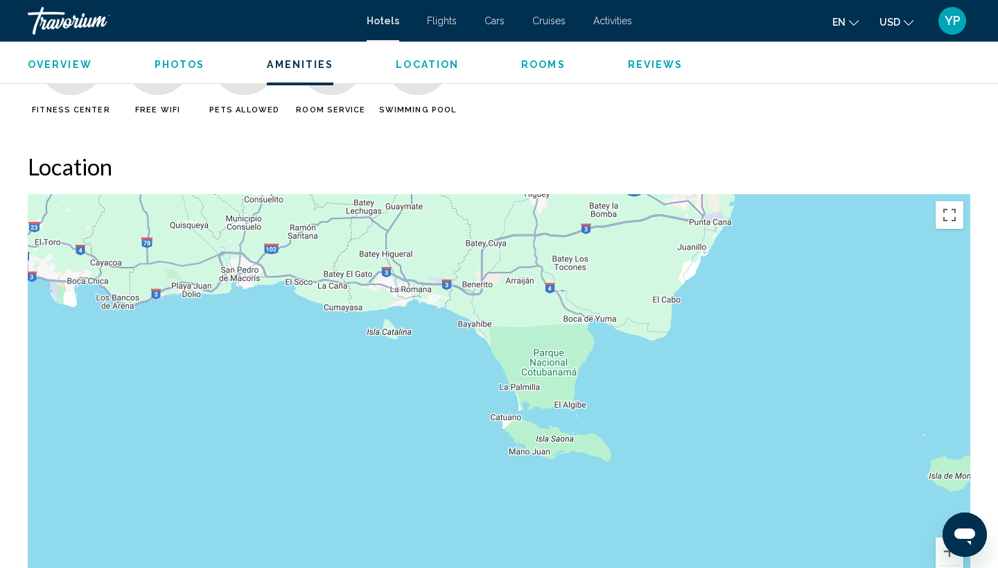
drag, startPoint x: 505, startPoint y: 486, endPoint x: 644, endPoint y: 407, distance: 160.1
click at [644, 406] on div "Main content" at bounding box center [499, 402] width 942 height 416
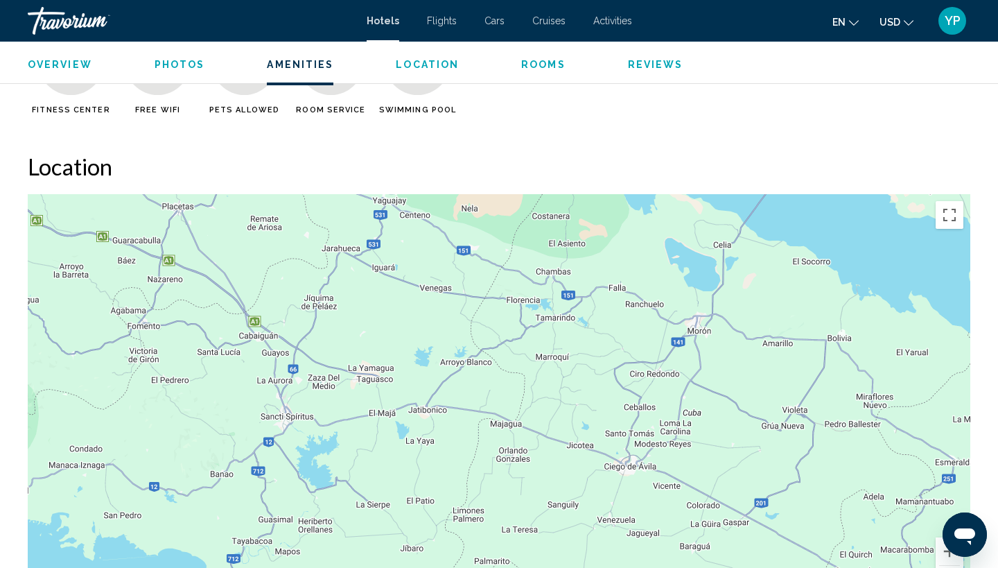
drag, startPoint x: 359, startPoint y: 283, endPoint x: 362, endPoint y: 312, distance: 28.5
click at [362, 312] on div "Main content" at bounding box center [499, 402] width 942 height 416
drag, startPoint x: 362, startPoint y: 312, endPoint x: 360, endPoint y: 324, distance: 12.5
click at [360, 324] on div "Main content" at bounding box center [499, 402] width 942 height 416
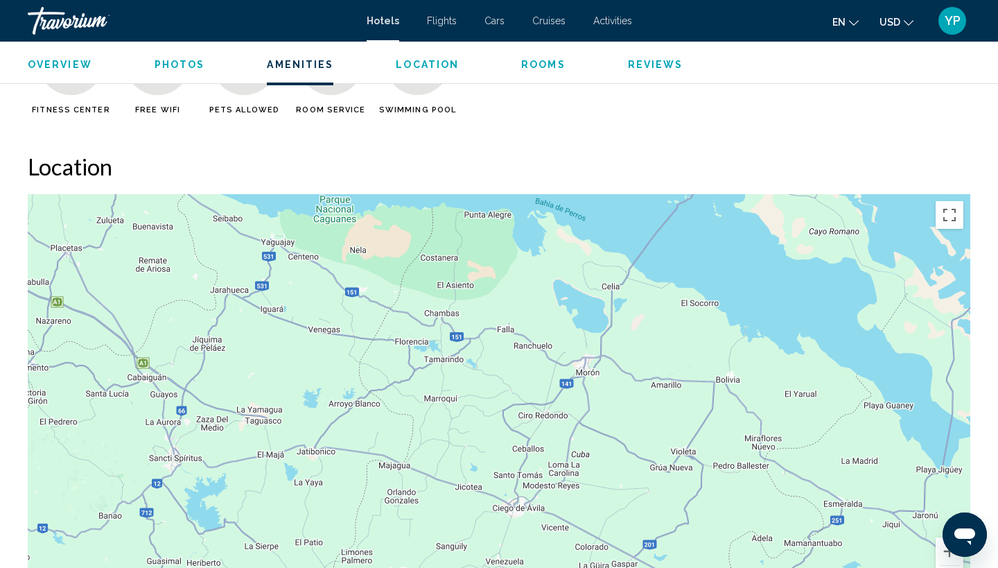
drag, startPoint x: 360, startPoint y: 324, endPoint x: 249, endPoint y: 355, distance: 115.0
click at [249, 355] on div "Main content" at bounding box center [499, 402] width 942 height 416
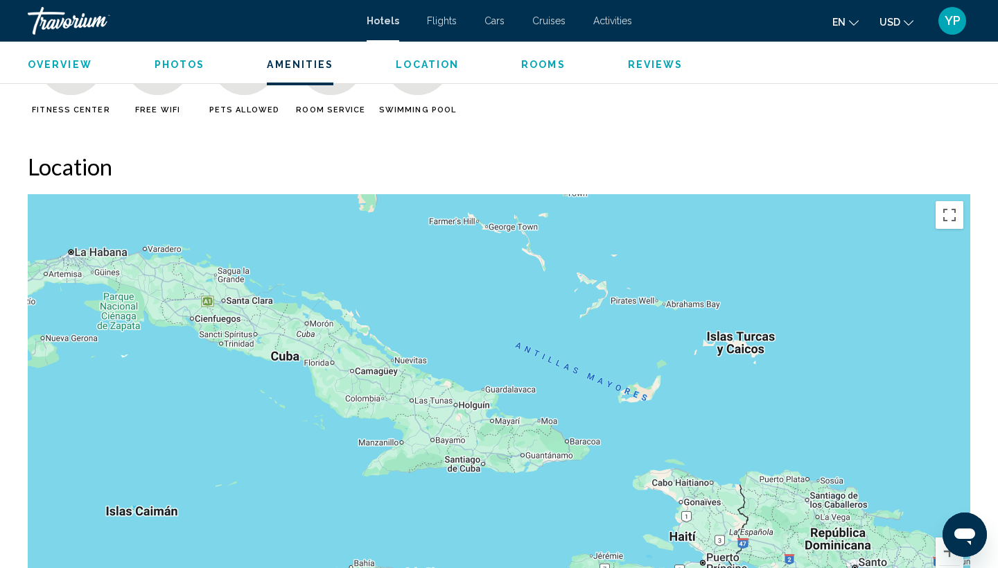
drag, startPoint x: 274, startPoint y: 349, endPoint x: 289, endPoint y: 313, distance: 39.1
click at [289, 313] on div "Para activar la función de arrastrar con el teclado, presiona Alt + Intro. Una …" at bounding box center [499, 402] width 942 height 416
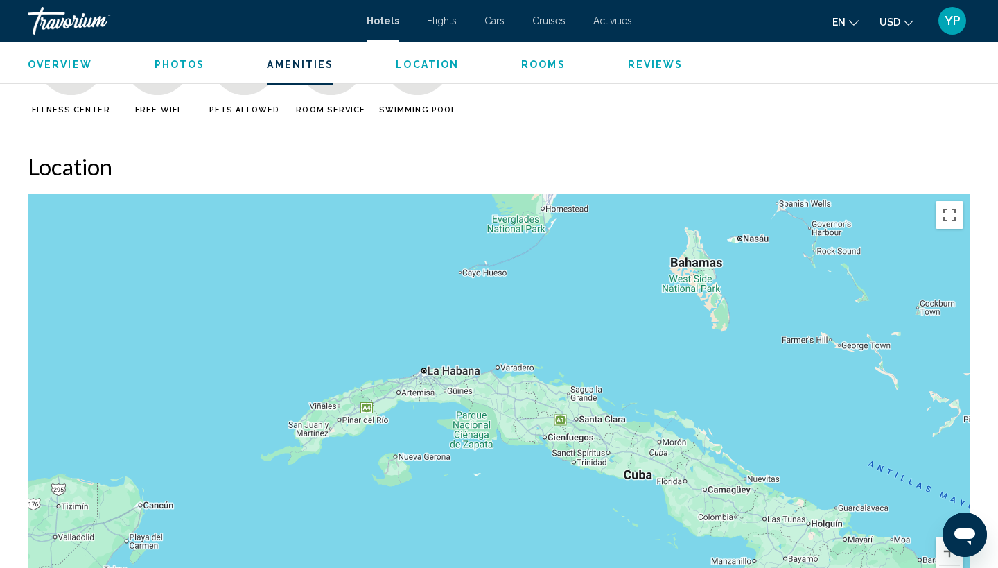
drag, startPoint x: 170, startPoint y: 288, endPoint x: 525, endPoint y: 407, distance: 374.0
click at [525, 407] on div "Para activar la función de arrastrar con el teclado, presiona Alt + Intro. Una …" at bounding box center [499, 402] width 942 height 416
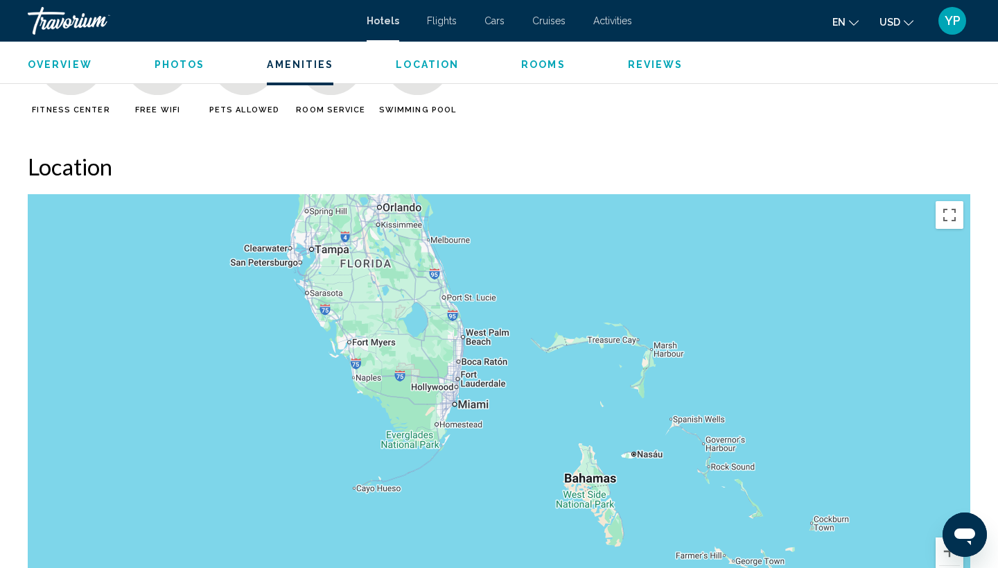
drag, startPoint x: 555, startPoint y: 248, endPoint x: 449, endPoint y: 465, distance: 241.4
click at [449, 465] on div "Main content" at bounding box center [499, 402] width 942 height 416
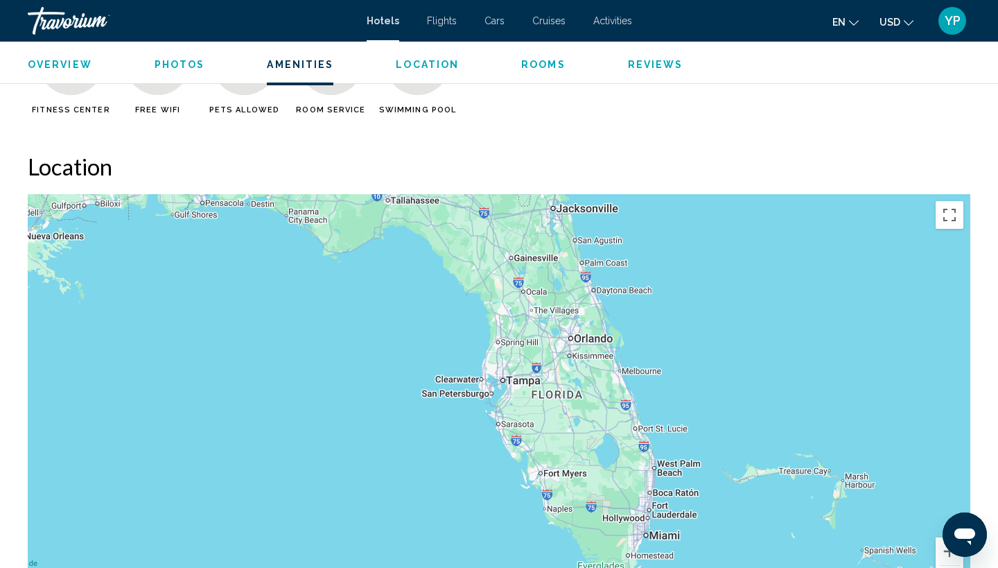
drag, startPoint x: 290, startPoint y: 245, endPoint x: 491, endPoint y: 386, distance: 245.9
click at [491, 386] on div "Main content" at bounding box center [499, 402] width 942 height 416
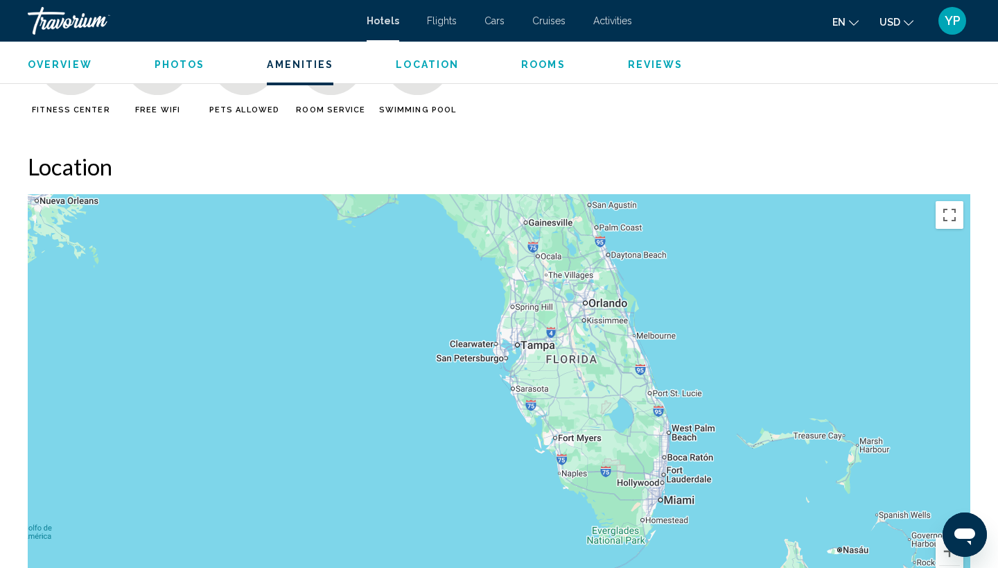
drag, startPoint x: 491, startPoint y: 386, endPoint x: 499, endPoint y: 335, distance: 51.2
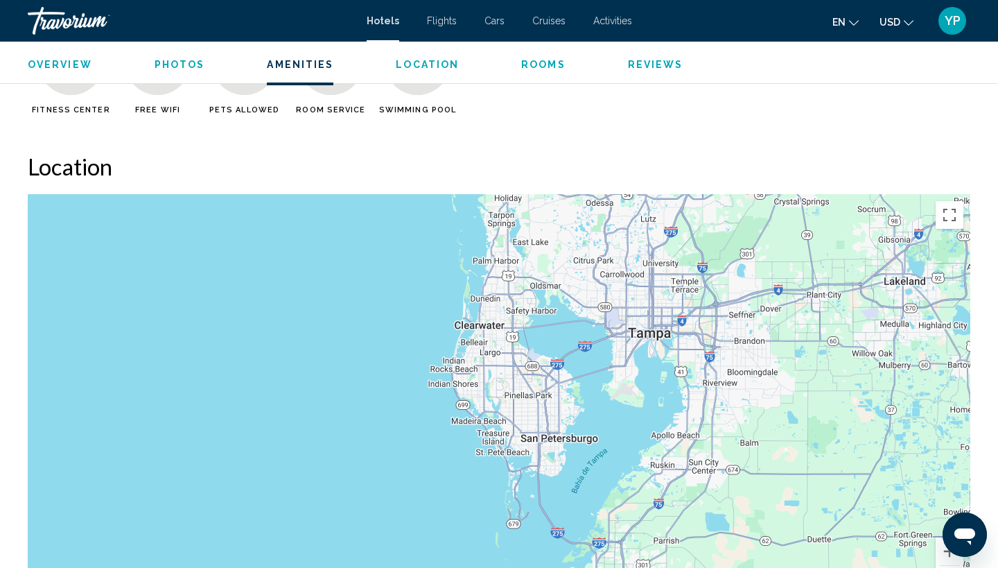
drag, startPoint x: 499, startPoint y: 335, endPoint x: 499, endPoint y: 296, distance: 39.5
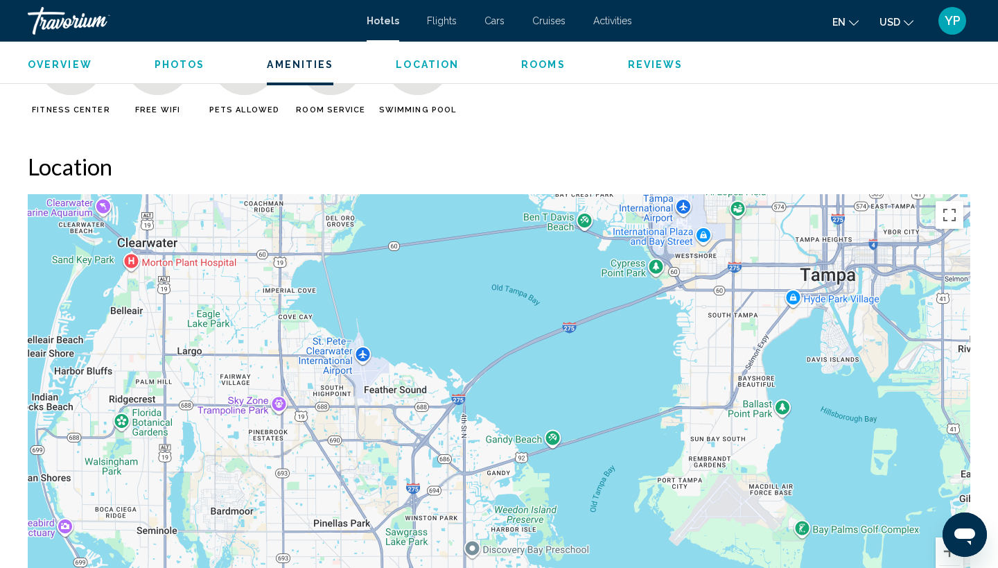
drag, startPoint x: 750, startPoint y: 511, endPoint x: 485, endPoint y: 351, distance: 309.7
click at [483, 349] on div "Main content" at bounding box center [499, 402] width 942 height 416
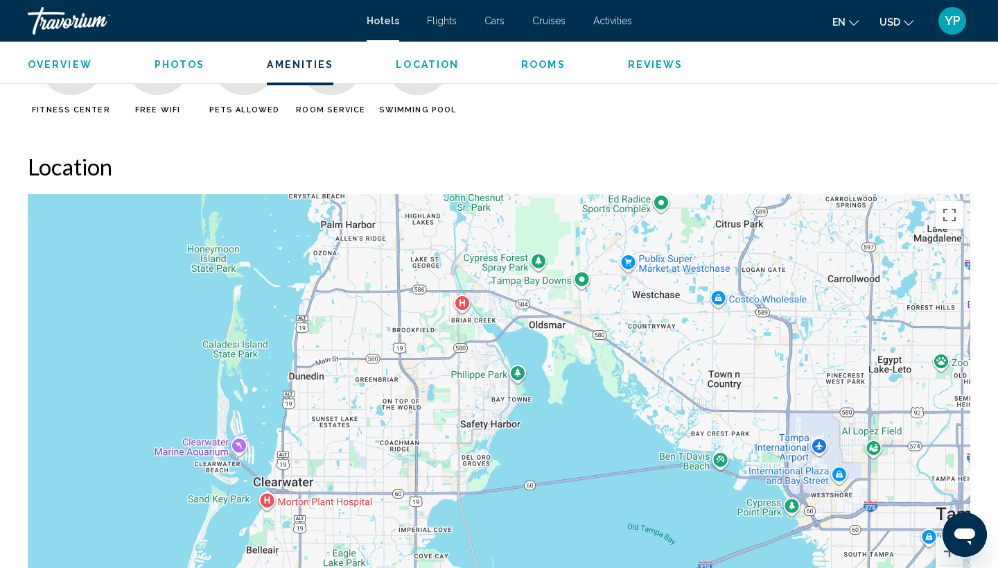
drag, startPoint x: 415, startPoint y: 239, endPoint x: 550, endPoint y: 477, distance: 274.0
click at [550, 477] on div "Main content" at bounding box center [499, 402] width 942 height 416
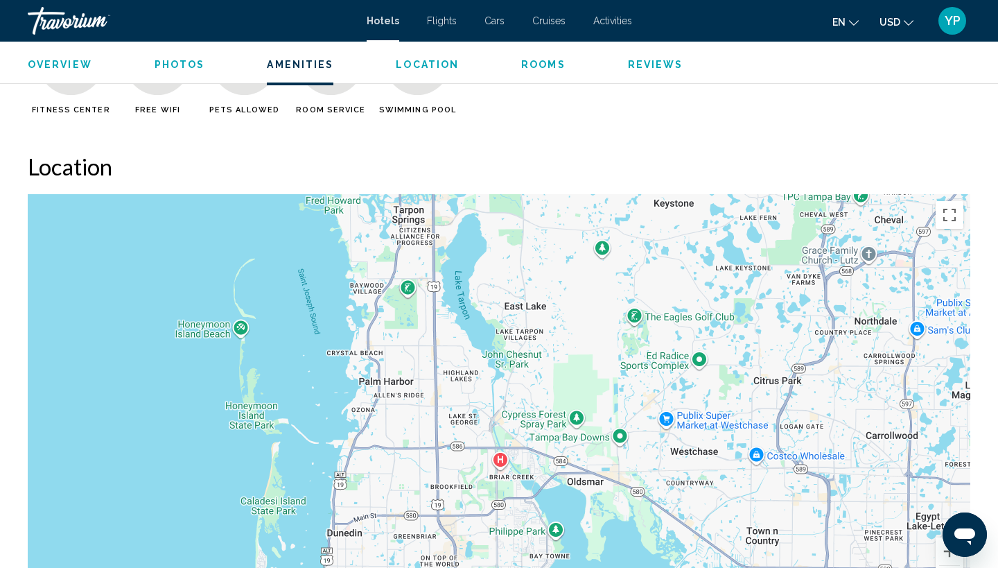
drag, startPoint x: 434, startPoint y: 279, endPoint x: 401, endPoint y: 91, distance: 190.0
